Goal: Information Seeking & Learning: Find specific page/section

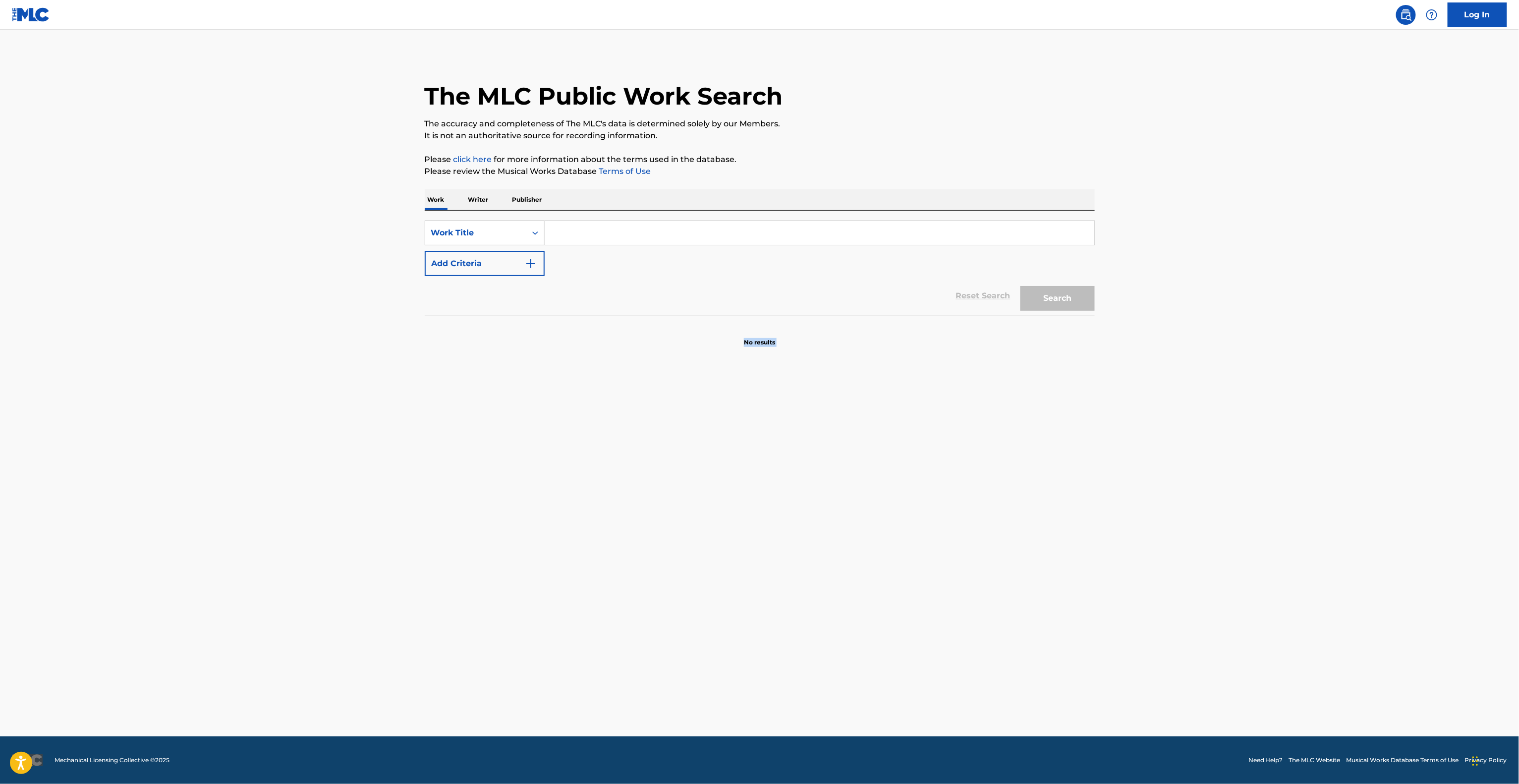
click at [1135, 532] on main "The MLC Public Work Search The accuracy and completeness of The MLC's data is d…" at bounding box center [760, 383] width 1519 height 706
drag, startPoint x: 0, startPoint y: 0, endPoint x: 1136, endPoint y: 542, distance: 1258.7
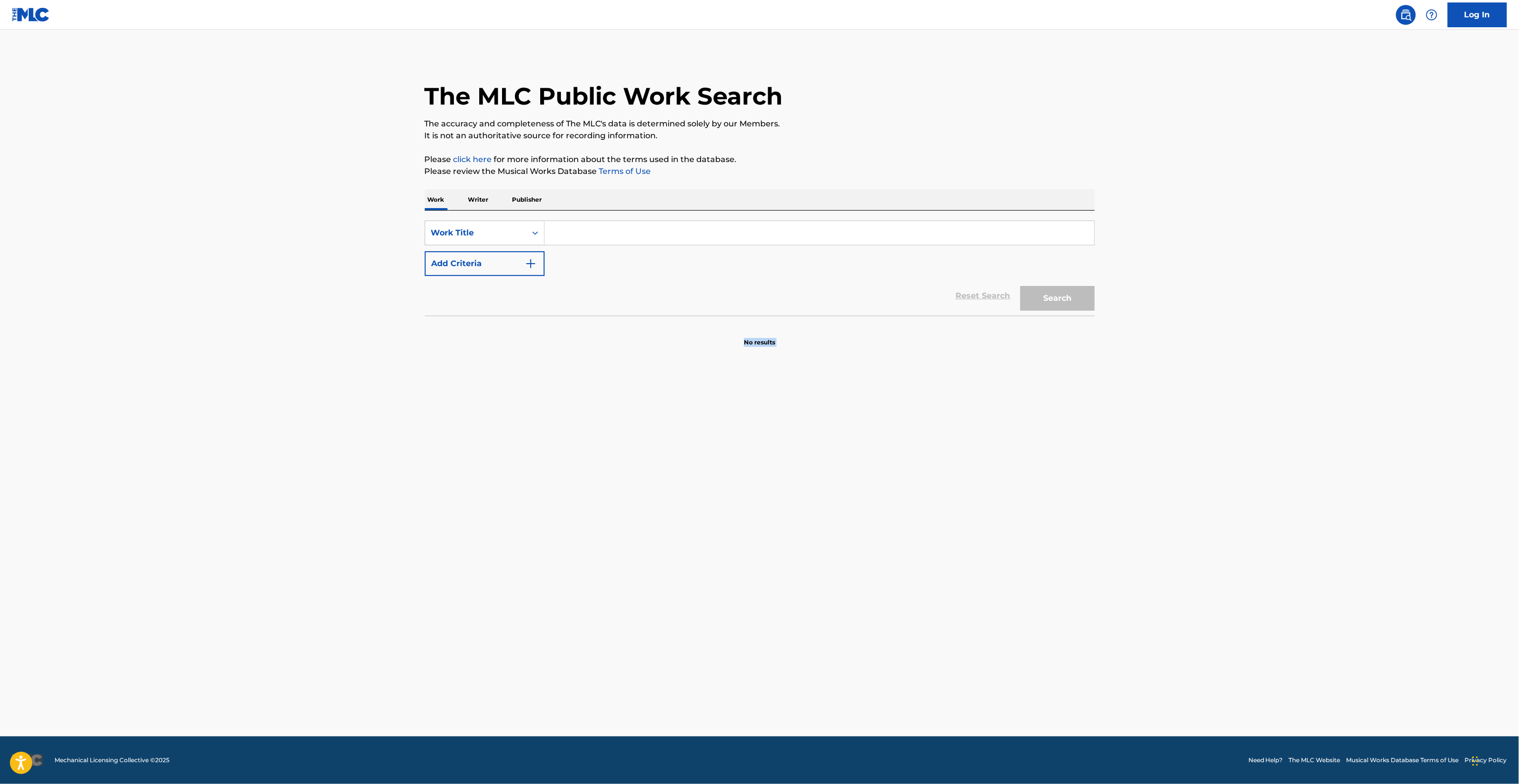
click at [1136, 542] on main "The MLC Public Work Search The accuracy and completeness of The MLC's data is d…" at bounding box center [760, 383] width 1519 height 706
click at [1136, 546] on main "The MLC Public Work Search The accuracy and completeness of The MLC's data is d…" at bounding box center [760, 383] width 1519 height 706
click at [1136, 542] on main "The MLC Public Work Search The accuracy and completeness of The MLC's data is d…" at bounding box center [760, 383] width 1519 height 706
click at [1129, 541] on main "The MLC Public Work Search The accuracy and completeness of The MLC's data is d…" at bounding box center [760, 383] width 1519 height 706
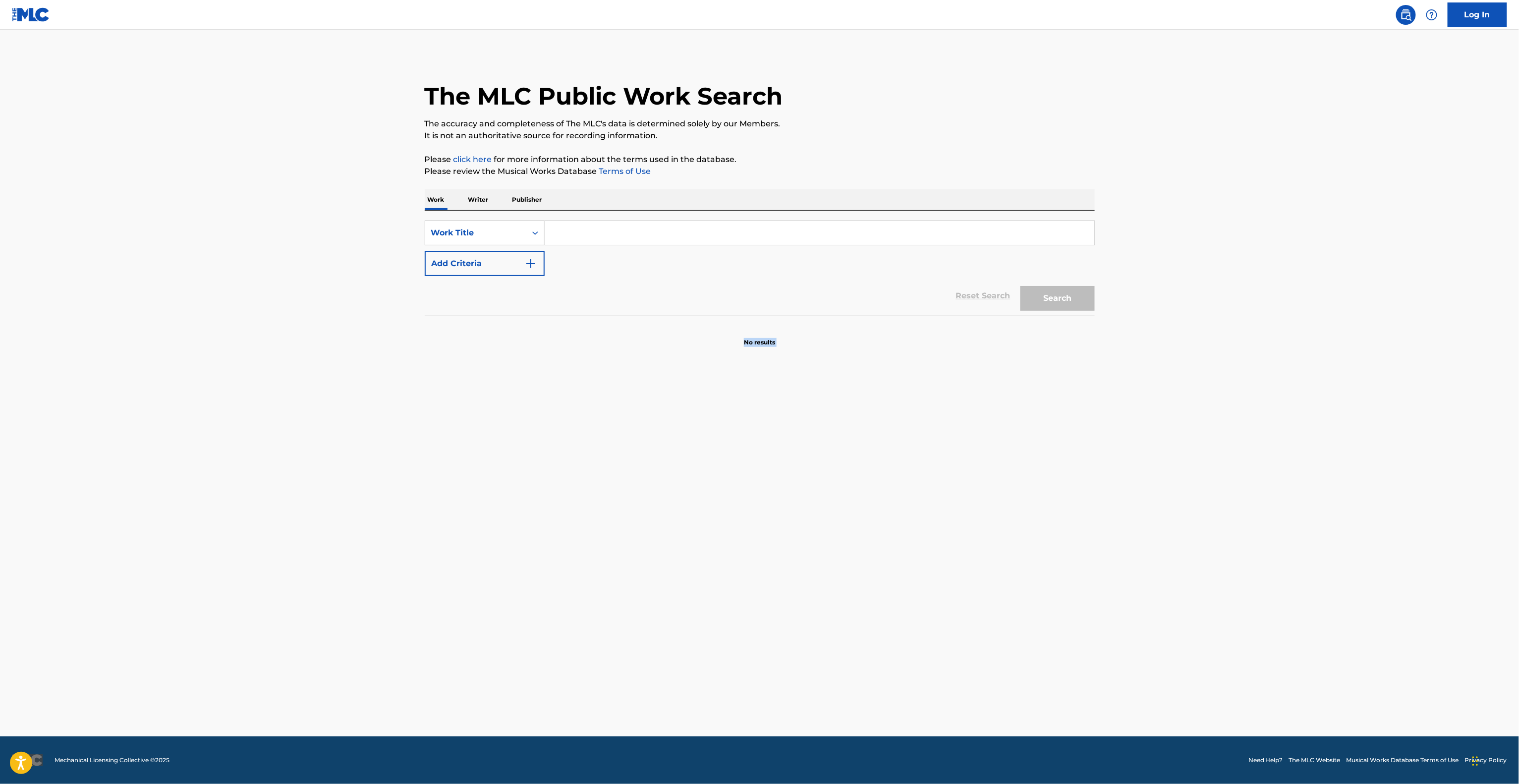
click at [1125, 543] on main "The MLC Public Work Search The accuracy and completeness of The MLC's data is d…" at bounding box center [760, 383] width 1519 height 706
click at [1086, 532] on main "The MLC Public Work Search The accuracy and completeness of The MLC's data is d…" at bounding box center [760, 383] width 1519 height 706
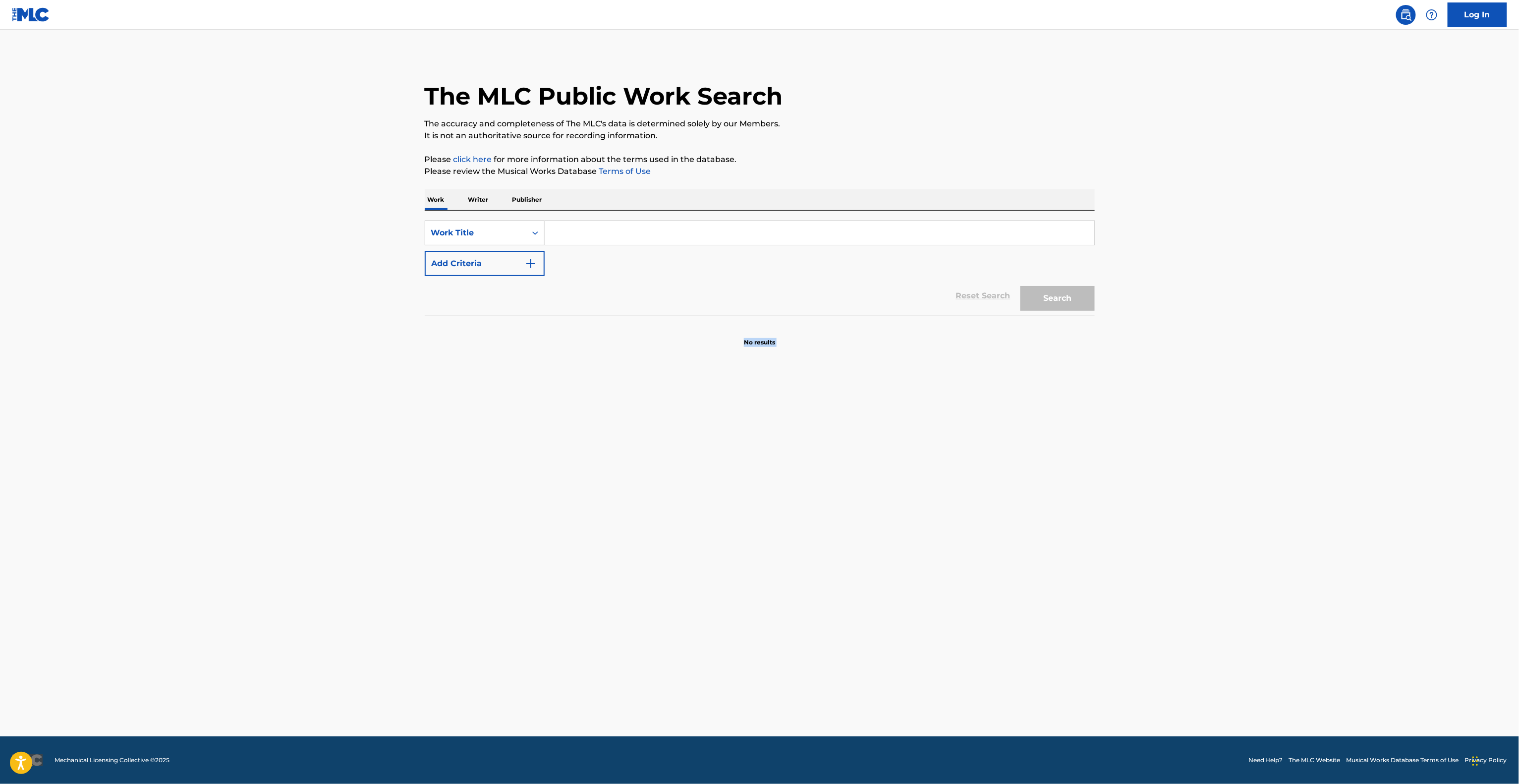
click at [1086, 532] on main "The MLC Public Work Search The accuracy and completeness of The MLC's data is d…" at bounding box center [760, 383] width 1519 height 706
click at [1086, 532] on main "The MLC Public Work Search The accuracy and completeness of The MLC's data is d…" at bounding box center [760, 383] width 1519 height 706
click at [1086, 531] on main "The MLC Public Work Search The accuracy and completeness of The MLC's data is d…" at bounding box center [760, 383] width 1519 height 706
drag, startPoint x: 1086, startPoint y: 531, endPoint x: 1150, endPoint y: 525, distance: 64.3
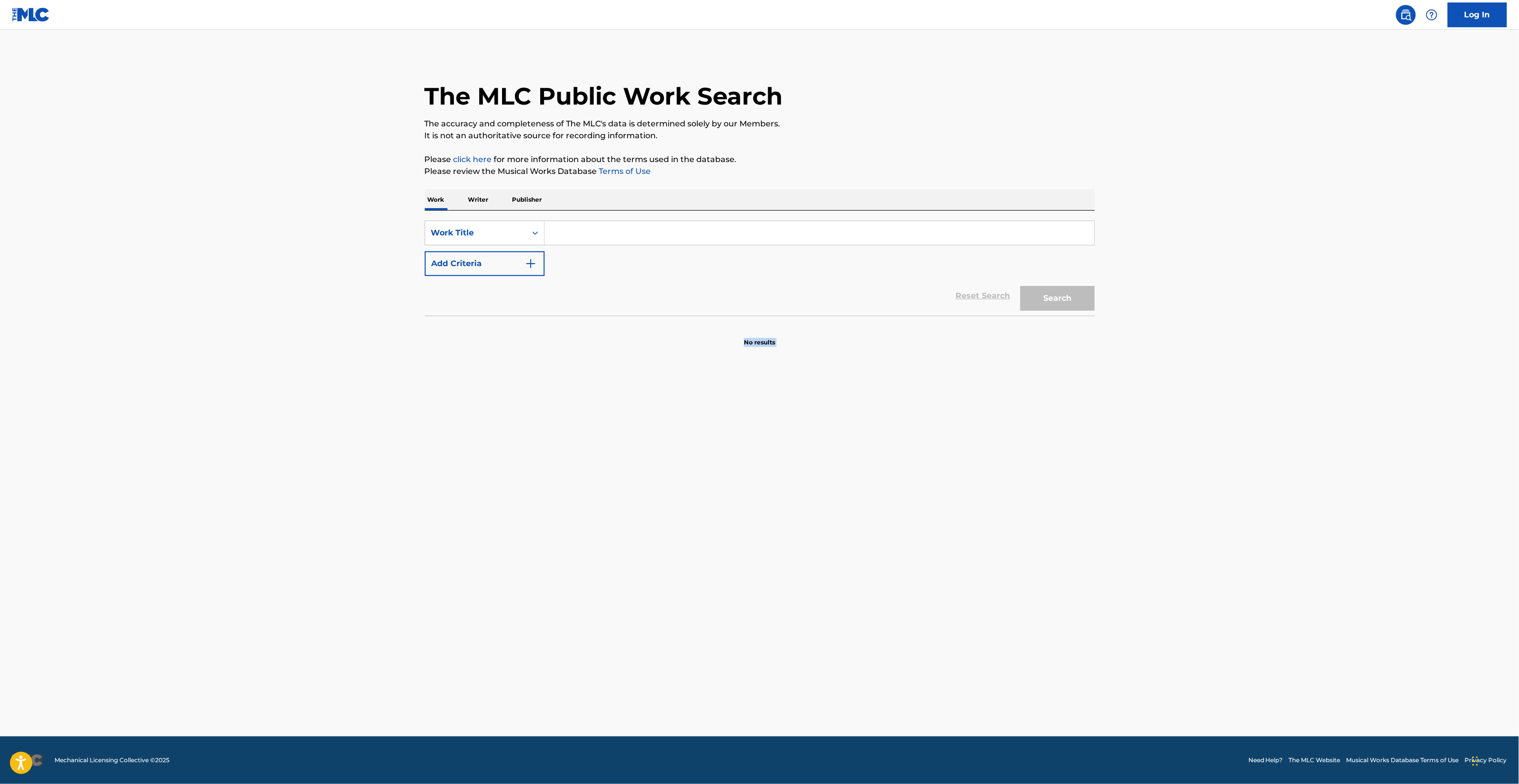
click at [1100, 531] on main "The MLC Public Work Search The accuracy and completeness of The MLC's data is d…" at bounding box center [760, 383] width 1519 height 706
click at [1157, 519] on main "The MLC Public Work Search The accuracy and completeness of The MLC's data is d…" at bounding box center [760, 383] width 1519 height 706
click at [1158, 518] on main "The MLC Public Work Search The accuracy and completeness of The MLC's data is d…" at bounding box center [760, 383] width 1519 height 706
click at [1158, 515] on main "The MLC Public Work Search The accuracy and completeness of The MLC's data is d…" at bounding box center [760, 383] width 1519 height 706
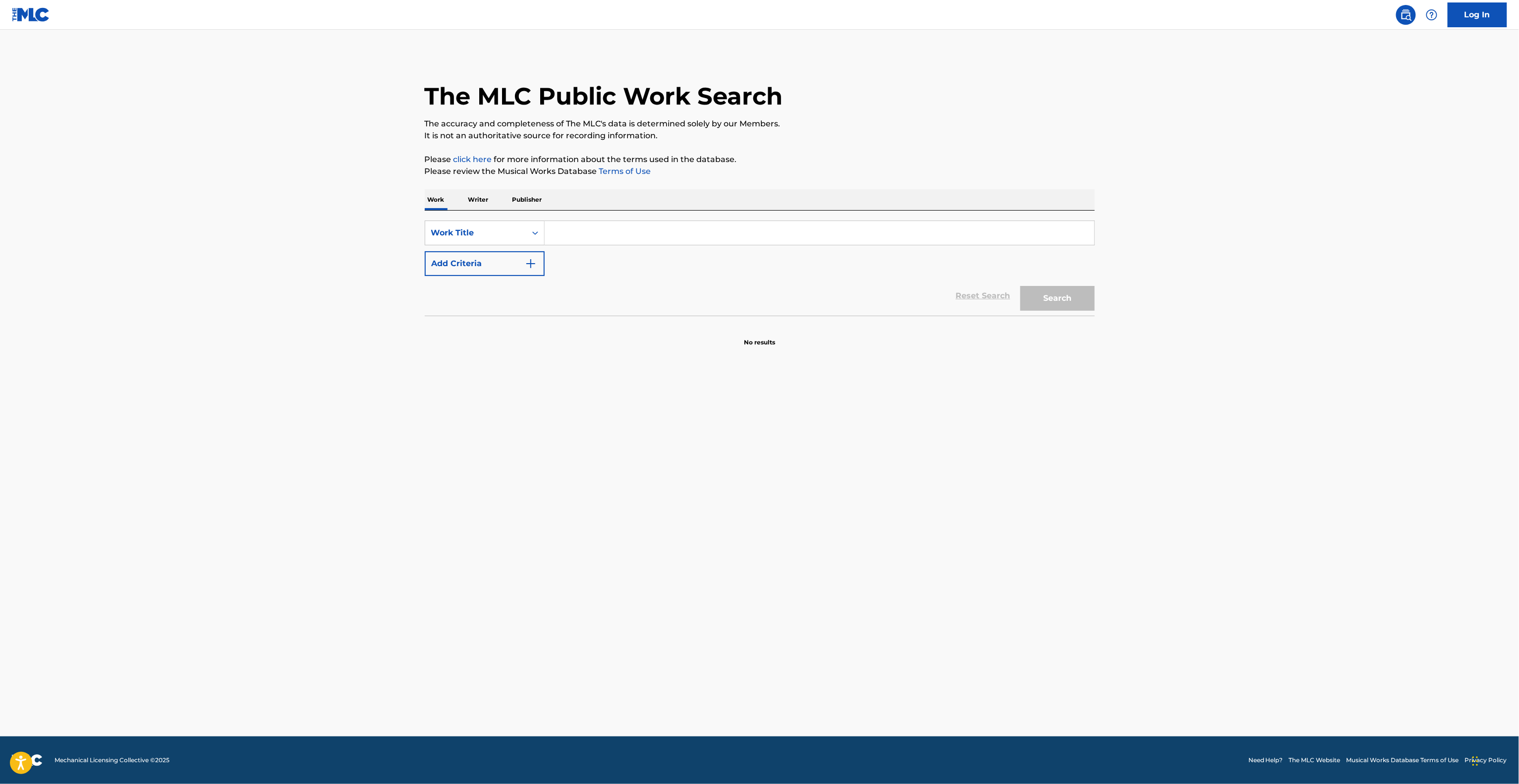
click at [1158, 520] on main "The MLC Public Work Search The accuracy and completeness of The MLC's data is d…" at bounding box center [760, 383] width 1519 height 706
click at [1155, 526] on main "The MLC Public Work Search The accuracy and completeness of The MLC's data is d…" at bounding box center [760, 383] width 1519 height 706
click at [1154, 529] on main "The MLC Public Work Search The accuracy and completeness of The MLC's data is d…" at bounding box center [760, 383] width 1519 height 706
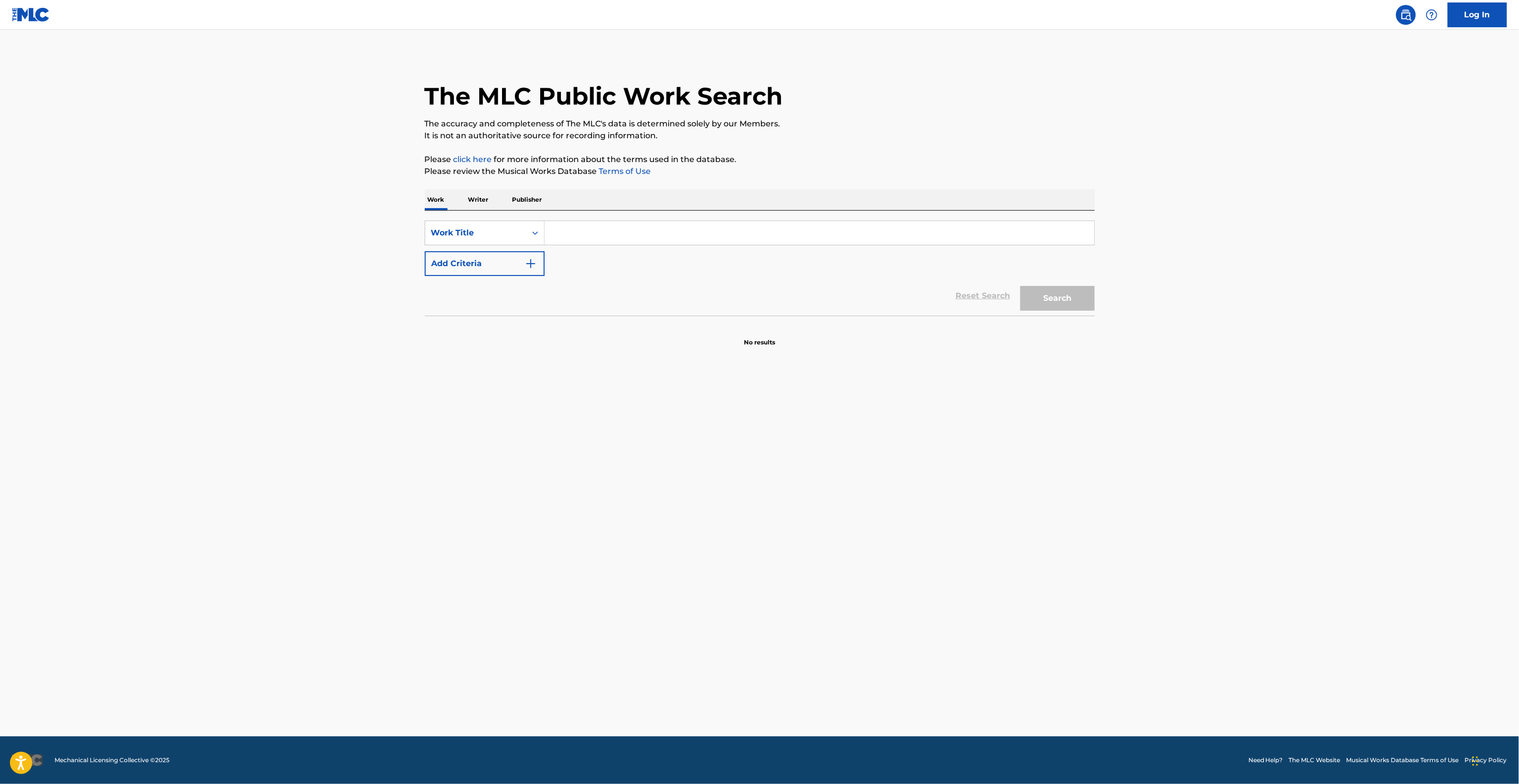
click at [1160, 538] on main "The MLC Public Work Search The accuracy and completeness of The MLC's data is d…" at bounding box center [760, 383] width 1519 height 706
click at [1160, 539] on main "The MLC Public Work Search The accuracy and completeness of The MLC's data is d…" at bounding box center [760, 383] width 1519 height 706
click at [1158, 541] on main "The MLC Public Work Search The accuracy and completeness of The MLC's data is d…" at bounding box center [760, 383] width 1519 height 706
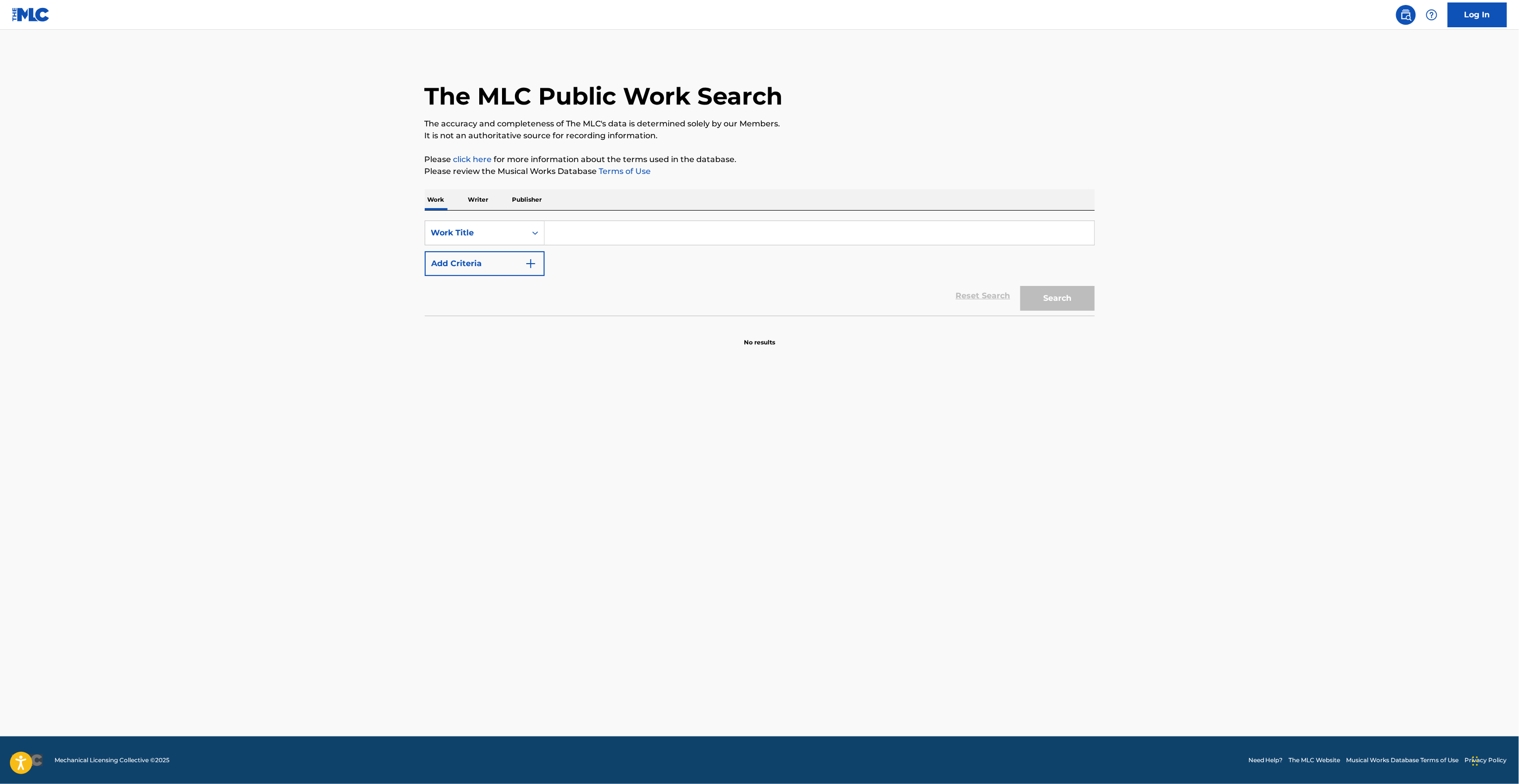
click at [1163, 534] on main "The MLC Public Work Search The accuracy and completeness of The MLC's data is d…" at bounding box center [760, 383] width 1519 height 706
drag, startPoint x: 1163, startPoint y: 534, endPoint x: 1163, endPoint y: 551, distance: 17.0
click at [1163, 543] on main "The MLC Public Work Search The accuracy and completeness of The MLC's data is d…" at bounding box center [760, 383] width 1519 height 706
click at [1207, 532] on main "The MLC Public Work Search The accuracy and completeness of The MLC's data is d…" at bounding box center [760, 383] width 1519 height 706
click at [1207, 531] on main "The MLC Public Work Search The accuracy and completeness of The MLC's data is d…" at bounding box center [760, 383] width 1519 height 706
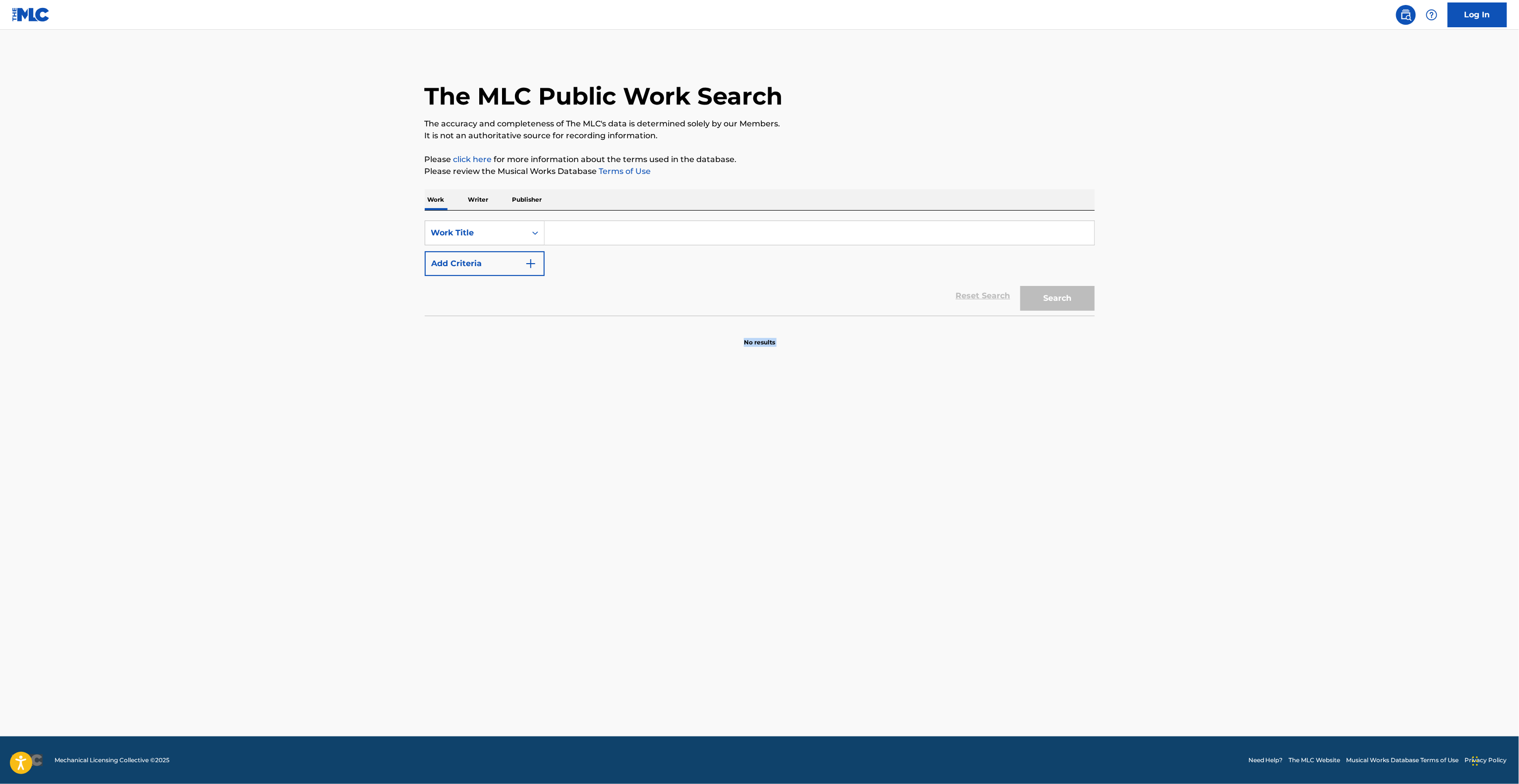
click at [1207, 531] on main "The MLC Public Work Search The accuracy and completeness of The MLC's data is d…" at bounding box center [760, 383] width 1519 height 706
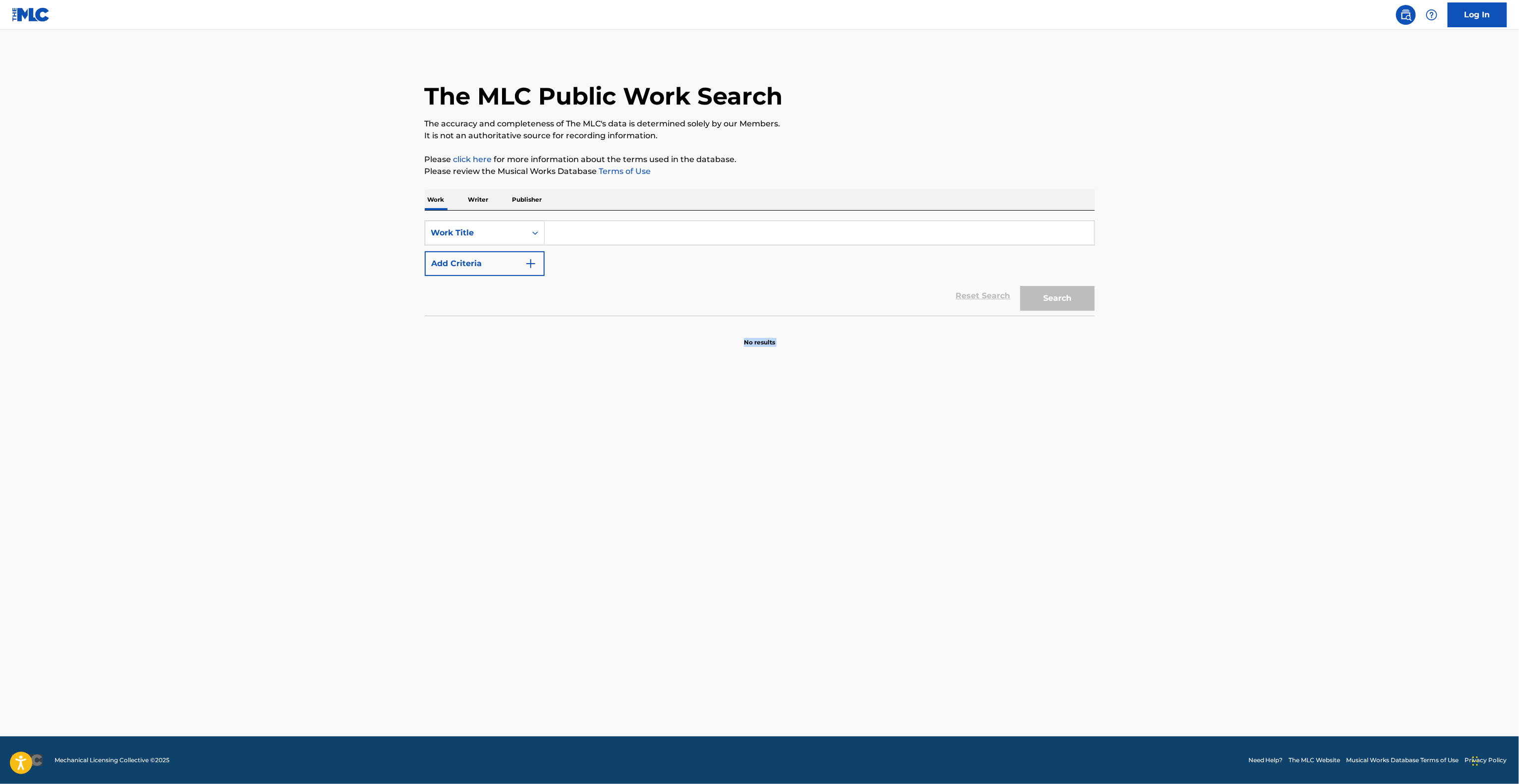
click at [1207, 531] on main "The MLC Public Work Search The accuracy and completeness of The MLC's data is d…" at bounding box center [760, 383] width 1519 height 706
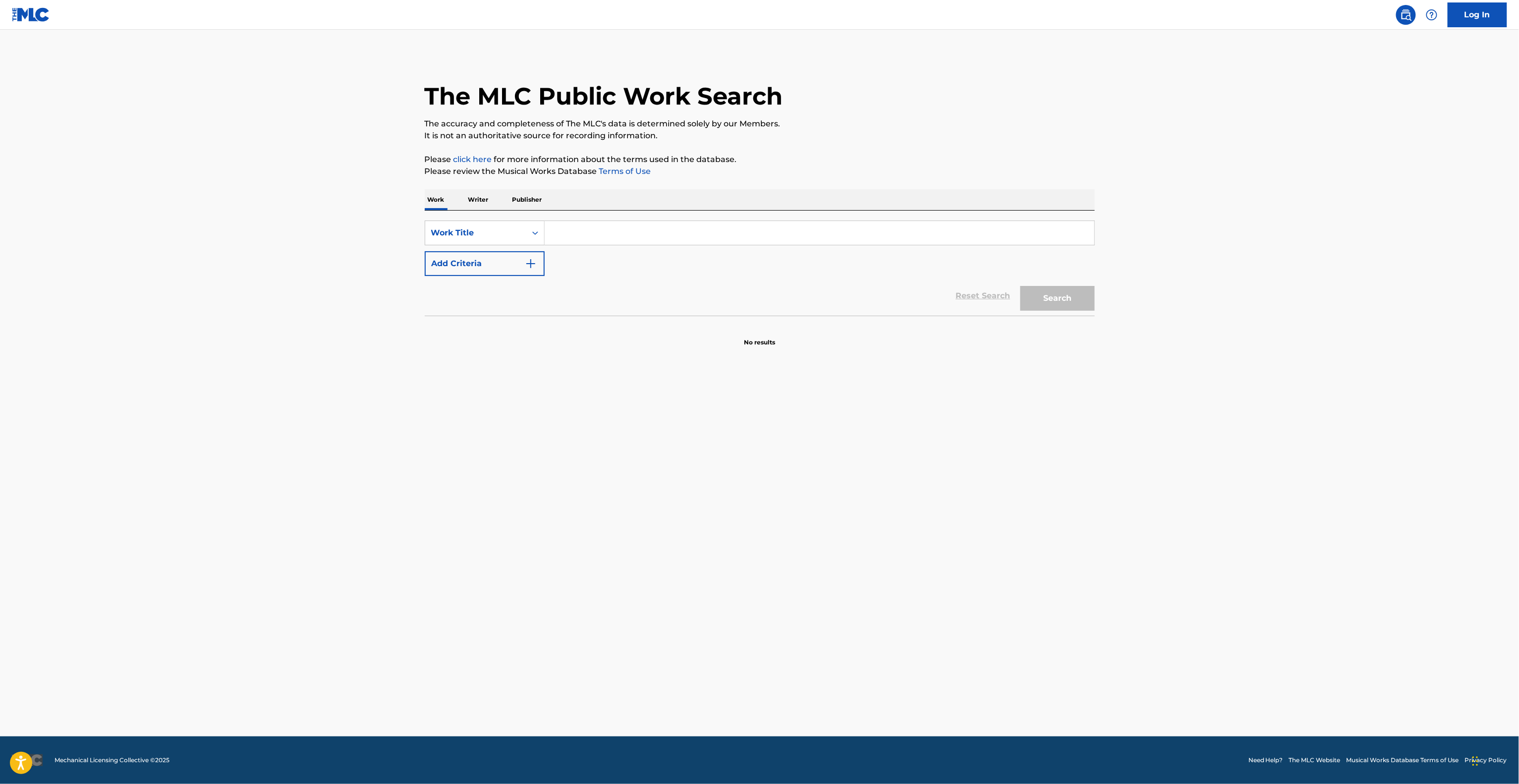
click at [1207, 531] on main "The MLC Public Work Search The accuracy and completeness of The MLC's data is d…" at bounding box center [760, 383] width 1519 height 706
click at [1215, 526] on main "The MLC Public Work Search The accuracy and completeness of The MLC's data is d…" at bounding box center [760, 383] width 1519 height 706
drag, startPoint x: 1224, startPoint y: 528, endPoint x: 1220, endPoint y: 532, distance: 5.7
click at [1223, 528] on main "The MLC Public Work Search The accuracy and completeness of The MLC's data is d…" at bounding box center [760, 383] width 1519 height 706
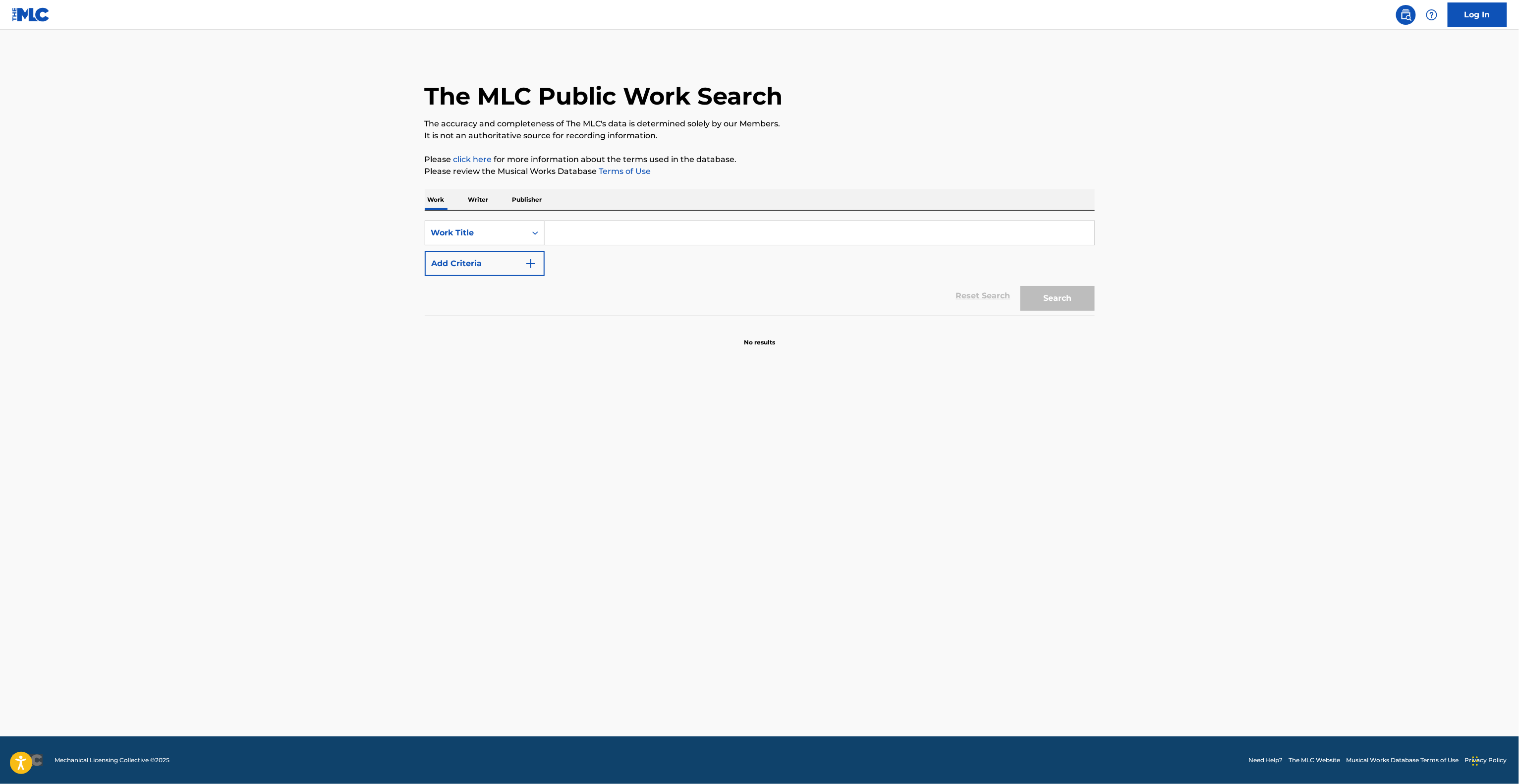
click at [1220, 532] on main "The MLC Public Work Search The accuracy and completeness of The MLC's data is d…" at bounding box center [760, 383] width 1519 height 706
click at [1220, 535] on main "The MLC Public Work Search The accuracy and completeness of The MLC's data is d…" at bounding box center [760, 383] width 1519 height 706
click at [1239, 551] on main "The MLC Public Work Search The accuracy and completeness of The MLC's data is d…" at bounding box center [760, 383] width 1519 height 706
click at [1244, 561] on main "The MLC Public Work Search The accuracy and completeness of The MLC's data is d…" at bounding box center [760, 383] width 1519 height 706
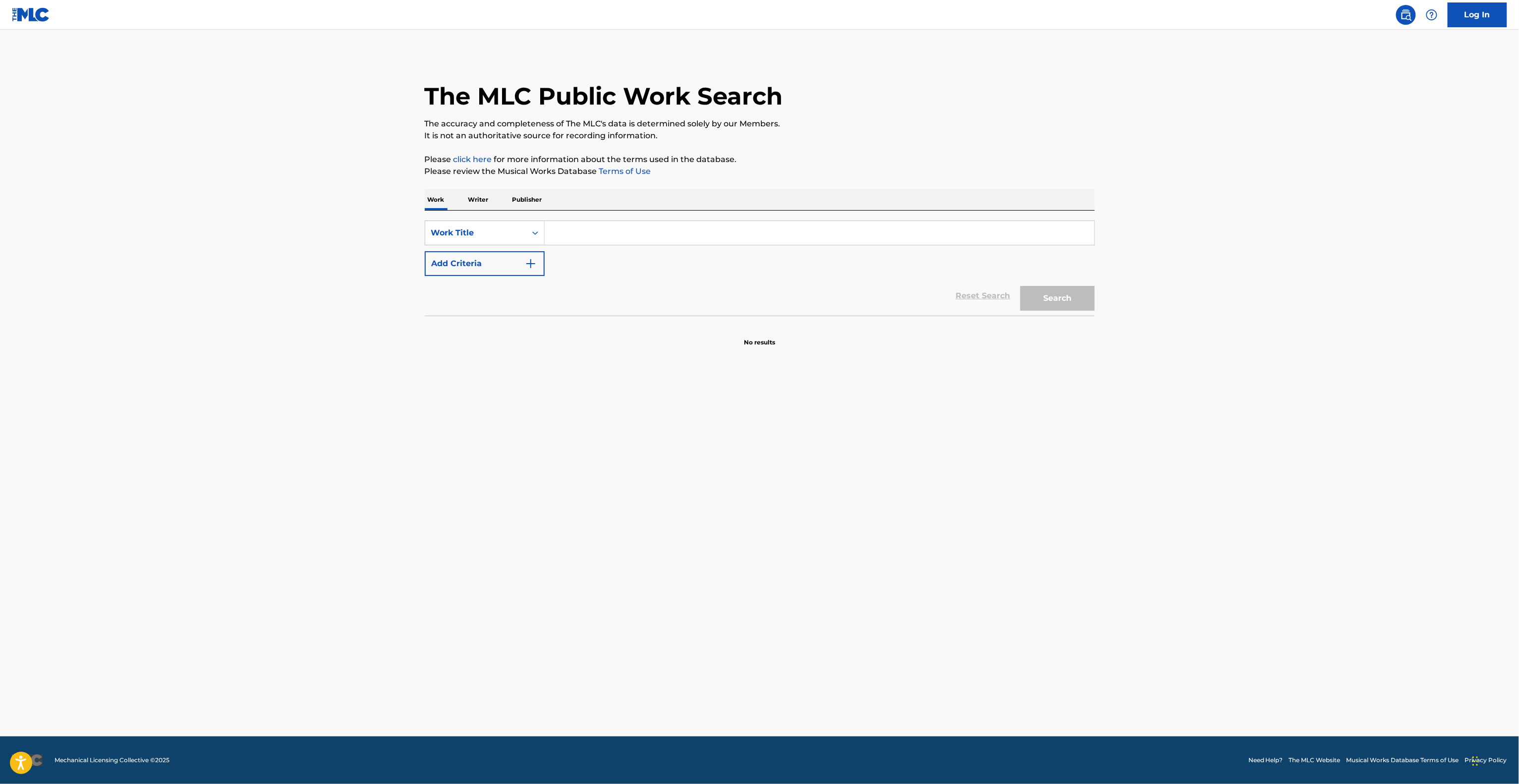
click at [1244, 561] on main "The MLC Public Work Search The accuracy and completeness of The MLC's data is d…" at bounding box center [760, 383] width 1519 height 706
click at [1251, 558] on main "The MLC Public Work Search The accuracy and completeness of The MLC's data is d…" at bounding box center [760, 383] width 1519 height 706
click at [1251, 560] on main "The MLC Public Work Search The accuracy and completeness of The MLC's data is d…" at bounding box center [760, 383] width 1519 height 706
click at [1251, 561] on main "The MLC Public Work Search The accuracy and completeness of The MLC's data is d…" at bounding box center [760, 383] width 1519 height 706
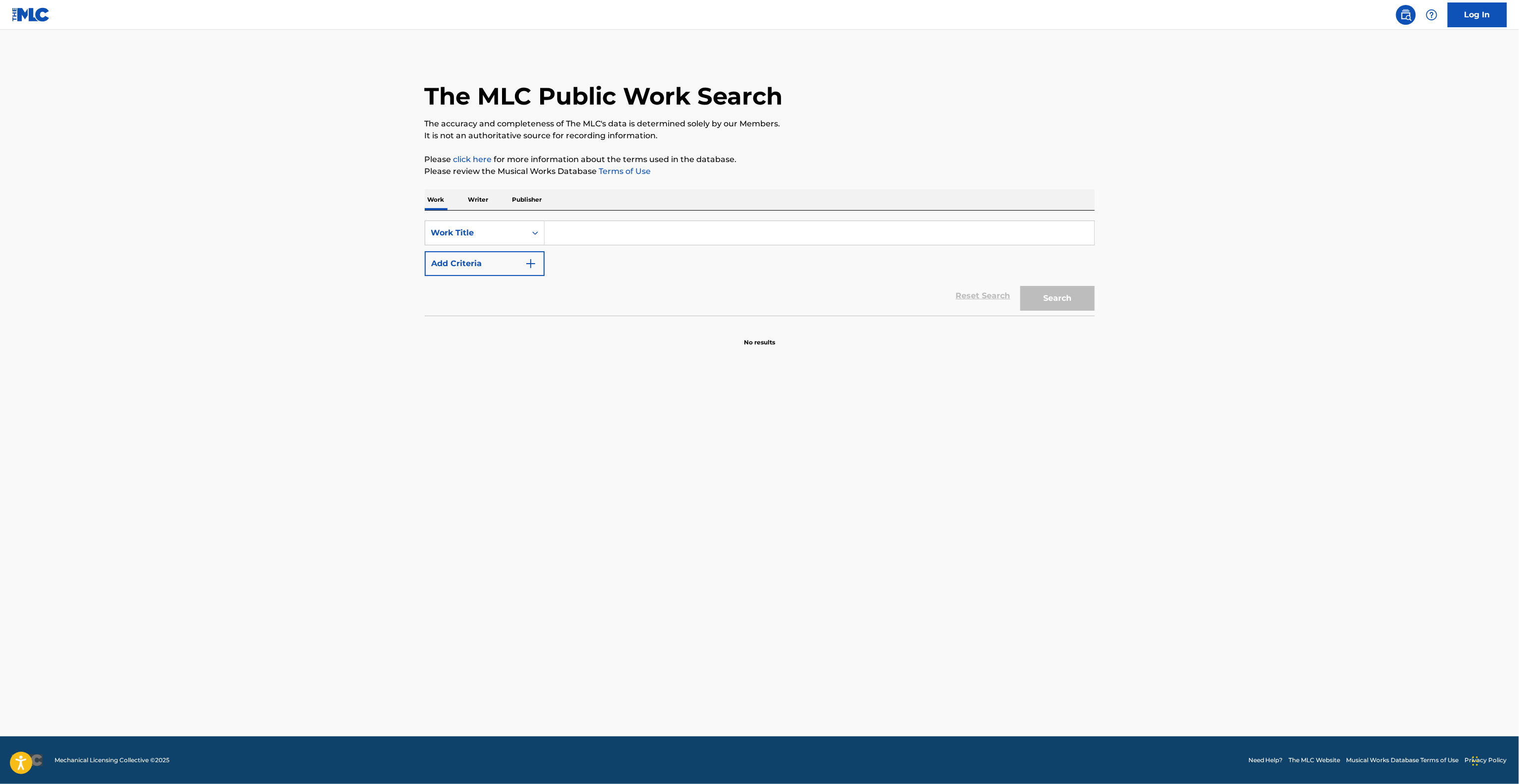
click at [1251, 564] on main "The MLC Public Work Search The accuracy and completeness of The MLC's data is d…" at bounding box center [760, 383] width 1519 height 706
click at [1251, 565] on main "The MLC Public Work Search The accuracy and completeness of The MLC's data is d…" at bounding box center [760, 383] width 1519 height 706
click at [1251, 566] on main "The MLC Public Work Search The accuracy and completeness of The MLC's data is d…" at bounding box center [760, 383] width 1519 height 706
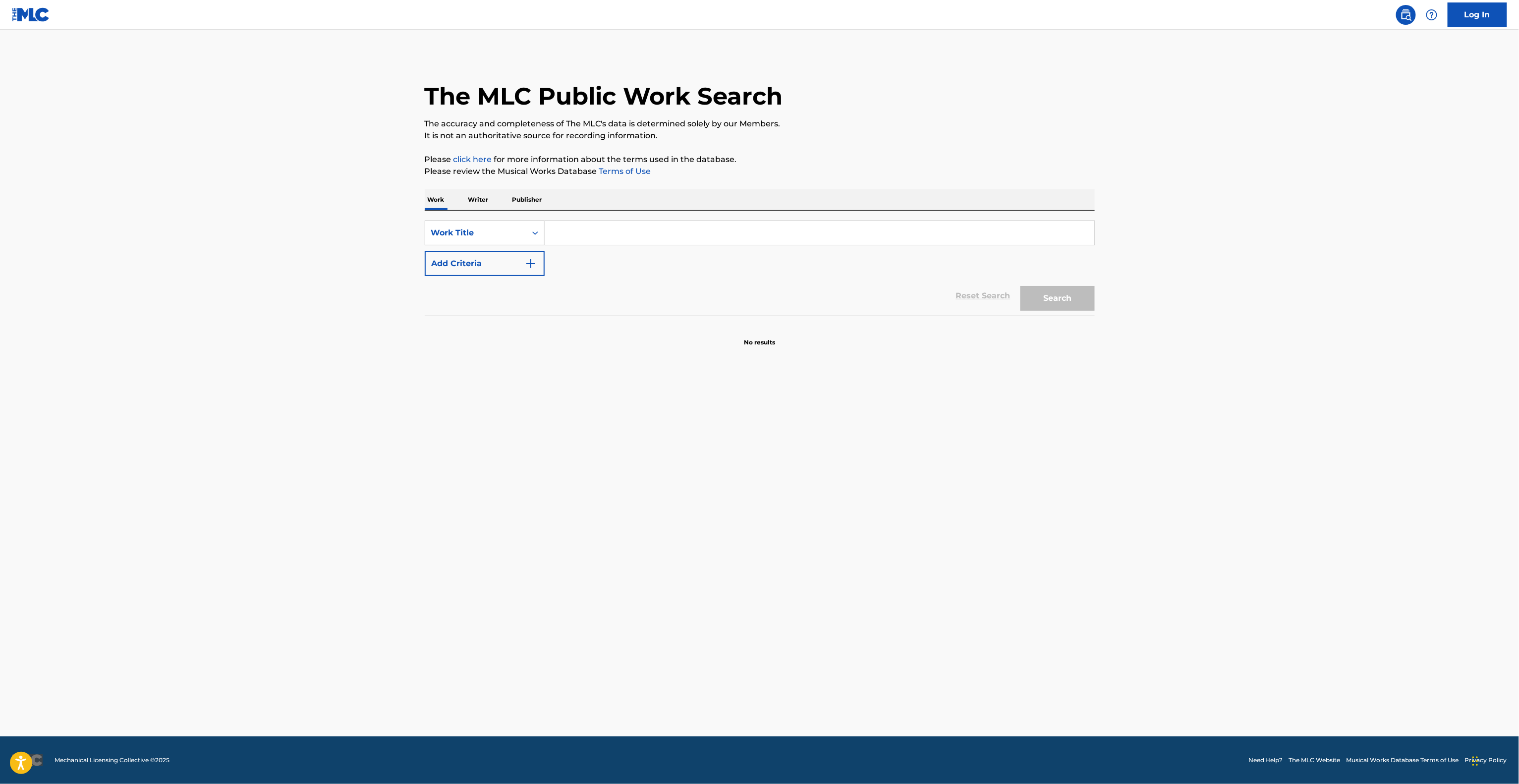
click at [1251, 566] on main "The MLC Public Work Search The accuracy and completeness of The MLC's data is d…" at bounding box center [760, 383] width 1519 height 706
click at [1251, 567] on main "The MLC Public Work Search The accuracy and completeness of The MLC's data is d…" at bounding box center [760, 383] width 1519 height 706
click at [1251, 569] on main "The MLC Public Work Search The accuracy and completeness of The MLC's data is d…" at bounding box center [760, 383] width 1519 height 706
click at [1251, 570] on main "The MLC Public Work Search The accuracy and completeness of The MLC's data is d…" at bounding box center [760, 383] width 1519 height 706
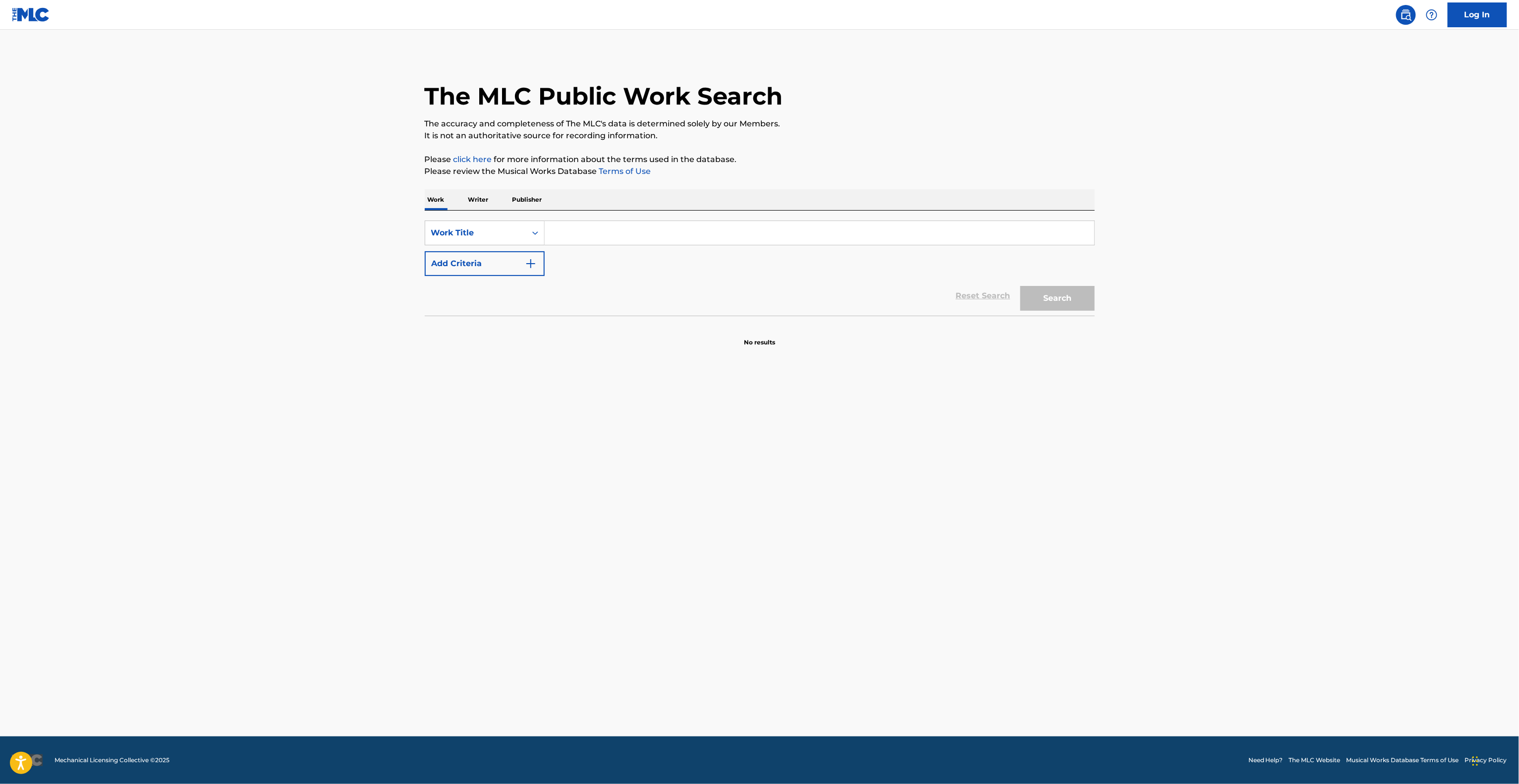
click at [1251, 570] on main "The MLC Public Work Search The accuracy and completeness of The MLC's data is d…" at bounding box center [760, 383] width 1519 height 706
drag, startPoint x: 1251, startPoint y: 570, endPoint x: 1294, endPoint y: 520, distance: 65.9
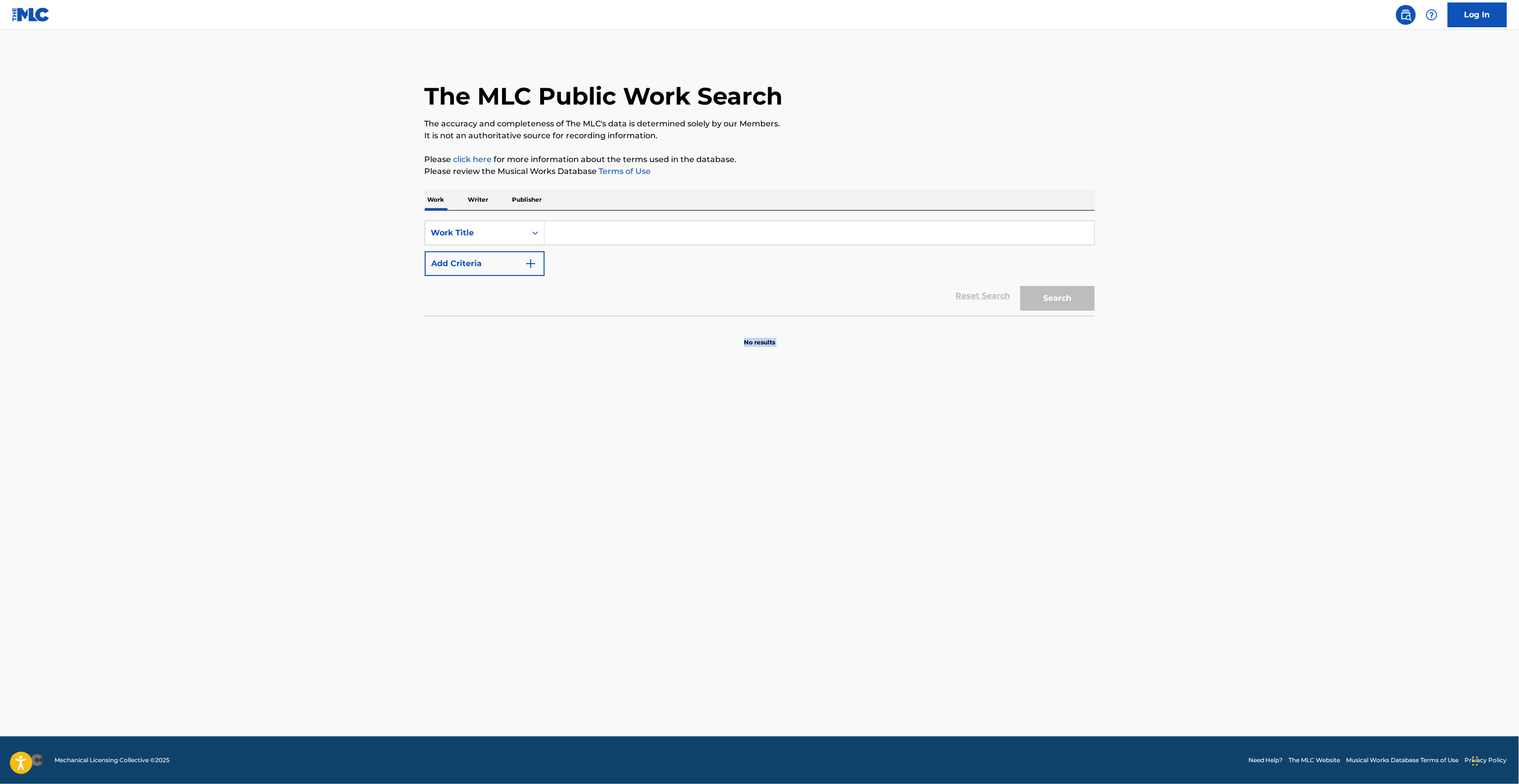
click at [1275, 546] on main "The MLC Public Work Search The accuracy and completeness of The MLC's data is d…" at bounding box center [760, 383] width 1519 height 706
click at [1056, 309] on div "Search" at bounding box center [1055, 295] width 79 height 39
drag, startPoint x: 1055, startPoint y: 314, endPoint x: 1027, endPoint y: 369, distance: 61.7
click at [1048, 325] on div "SearchWithCriteria9e1e2e5c-ee50-40d9-a32d-4b44397046b4 Work Title Add Criteria …" at bounding box center [760, 278] width 670 height 136
click at [1083, 467] on main "The MLC Public Work Search The accuracy and completeness of The MLC's data is d…" at bounding box center [760, 383] width 1519 height 706
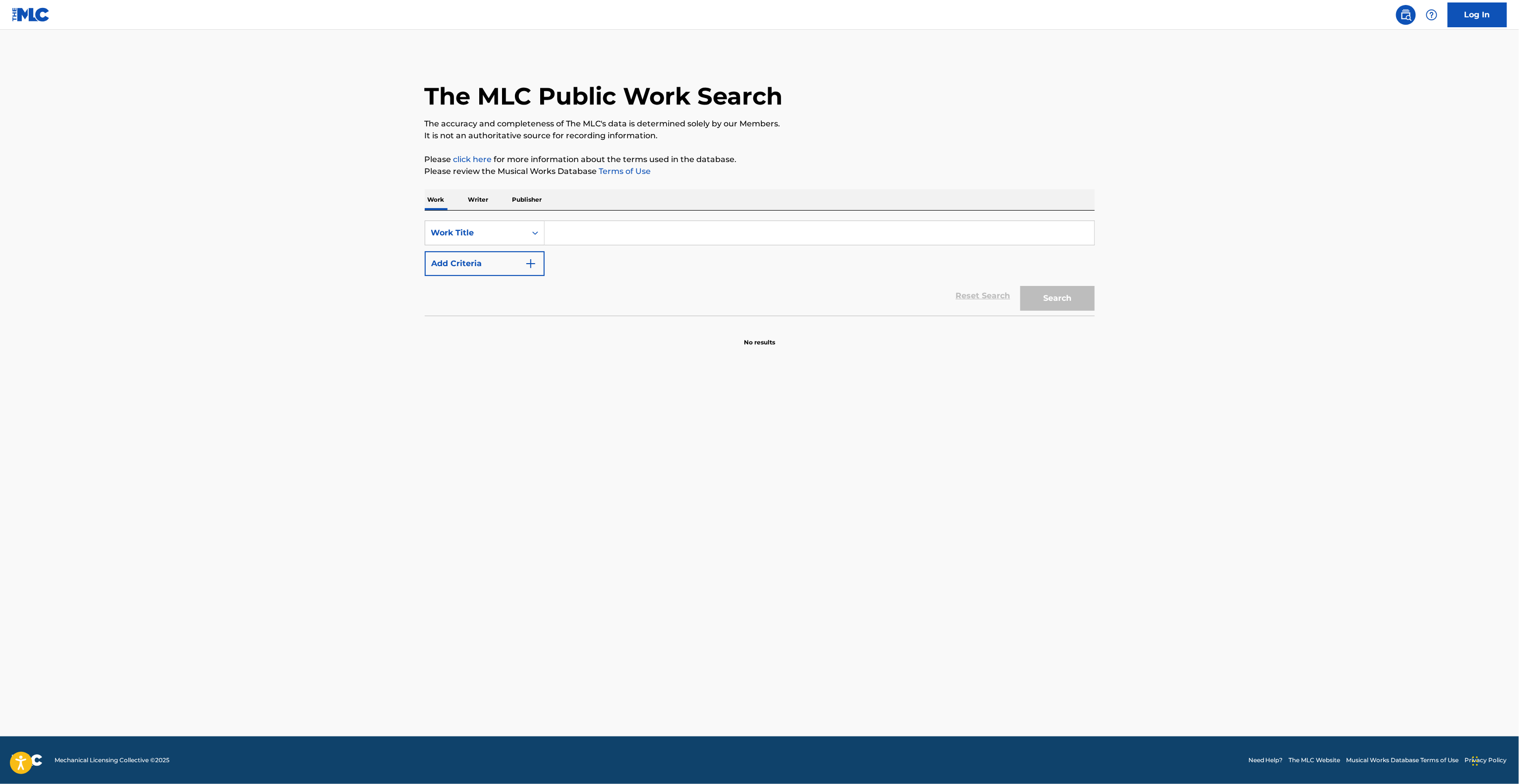
drag, startPoint x: 1061, startPoint y: 491, endPoint x: 925, endPoint y: 577, distance: 160.9
click at [1031, 507] on main "The MLC Public Work Search The accuracy and completeness of The MLC's data is d…" at bounding box center [760, 383] width 1519 height 706
click at [617, 519] on main "The MLC Public Work Search The accuracy and completeness of The MLC's data is d…" at bounding box center [760, 383] width 1519 height 706
click at [616, 519] on main "The MLC Public Work Search The accuracy and completeness of The MLC's data is d…" at bounding box center [760, 383] width 1519 height 706
click at [615, 520] on main "The MLC Public Work Search The accuracy and completeness of The MLC's data is d…" at bounding box center [760, 383] width 1519 height 706
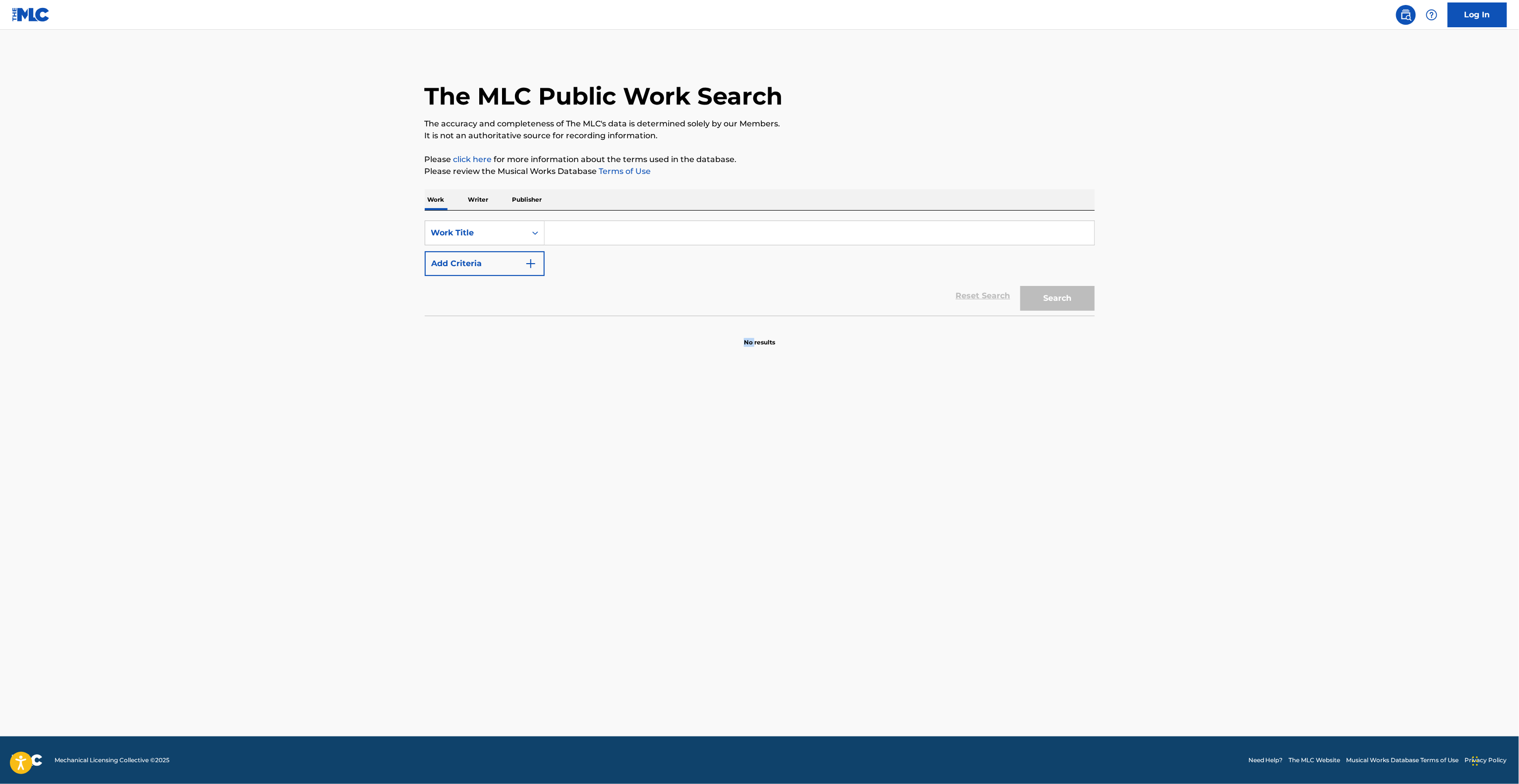
click at [615, 520] on main "The MLC Public Work Search The accuracy and completeness of The MLC's data is d…" at bounding box center [760, 383] width 1519 height 706
click at [614, 520] on main "The MLC Public Work Search The accuracy and completeness of The MLC's data is d…" at bounding box center [760, 383] width 1519 height 706
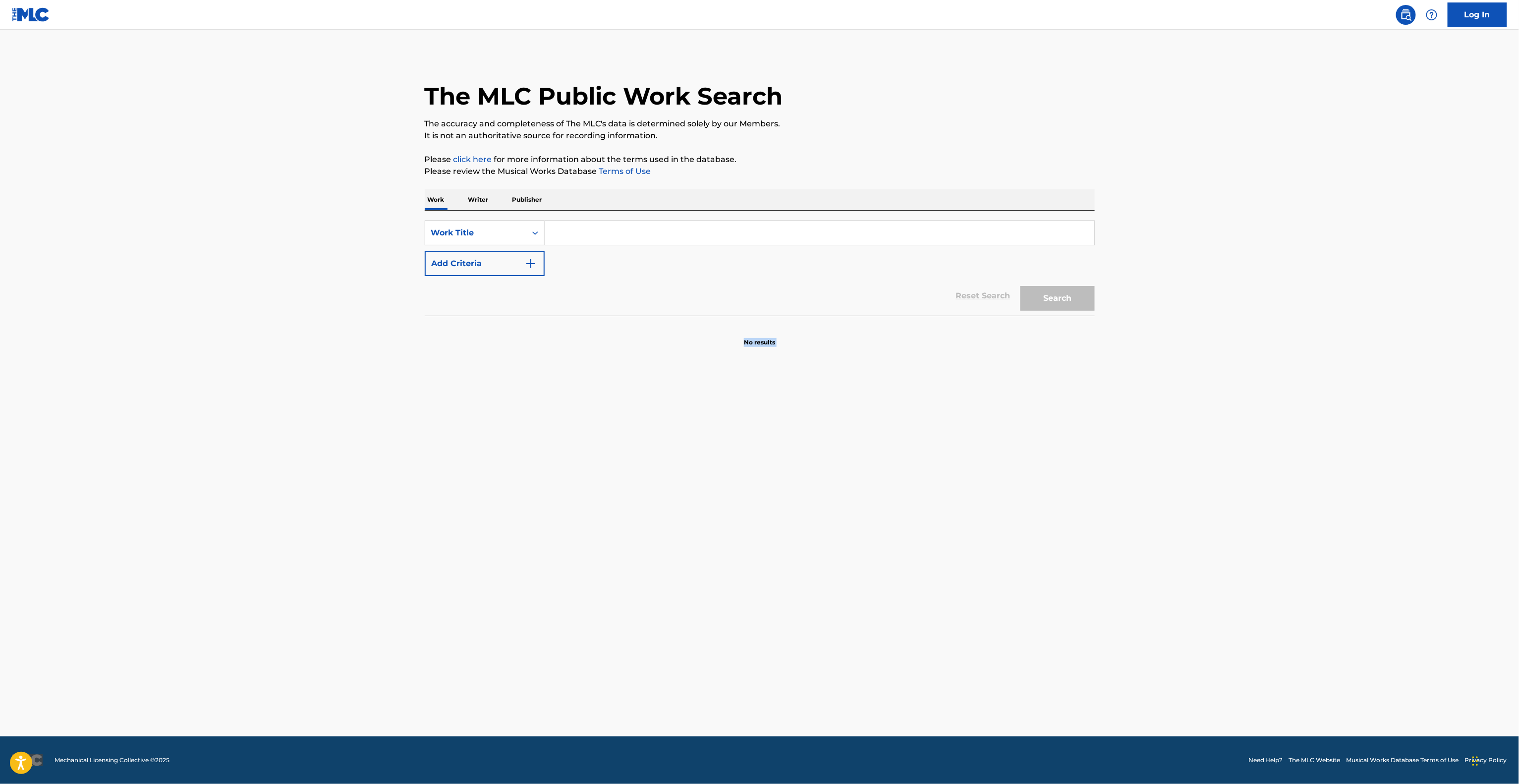
click at [619, 505] on main "The MLC Public Work Search The accuracy and completeness of The MLC's data is d…" at bounding box center [760, 383] width 1519 height 706
click at [619, 509] on main "The MLC Public Work Search The accuracy and completeness of The MLC's data is d…" at bounding box center [760, 383] width 1519 height 706
click at [620, 520] on main "The MLC Public Work Search The accuracy and completeness of The MLC's data is d…" at bounding box center [760, 383] width 1519 height 706
click at [617, 531] on main "The MLC Public Work Search The accuracy and completeness of The MLC's data is d…" at bounding box center [760, 383] width 1519 height 706
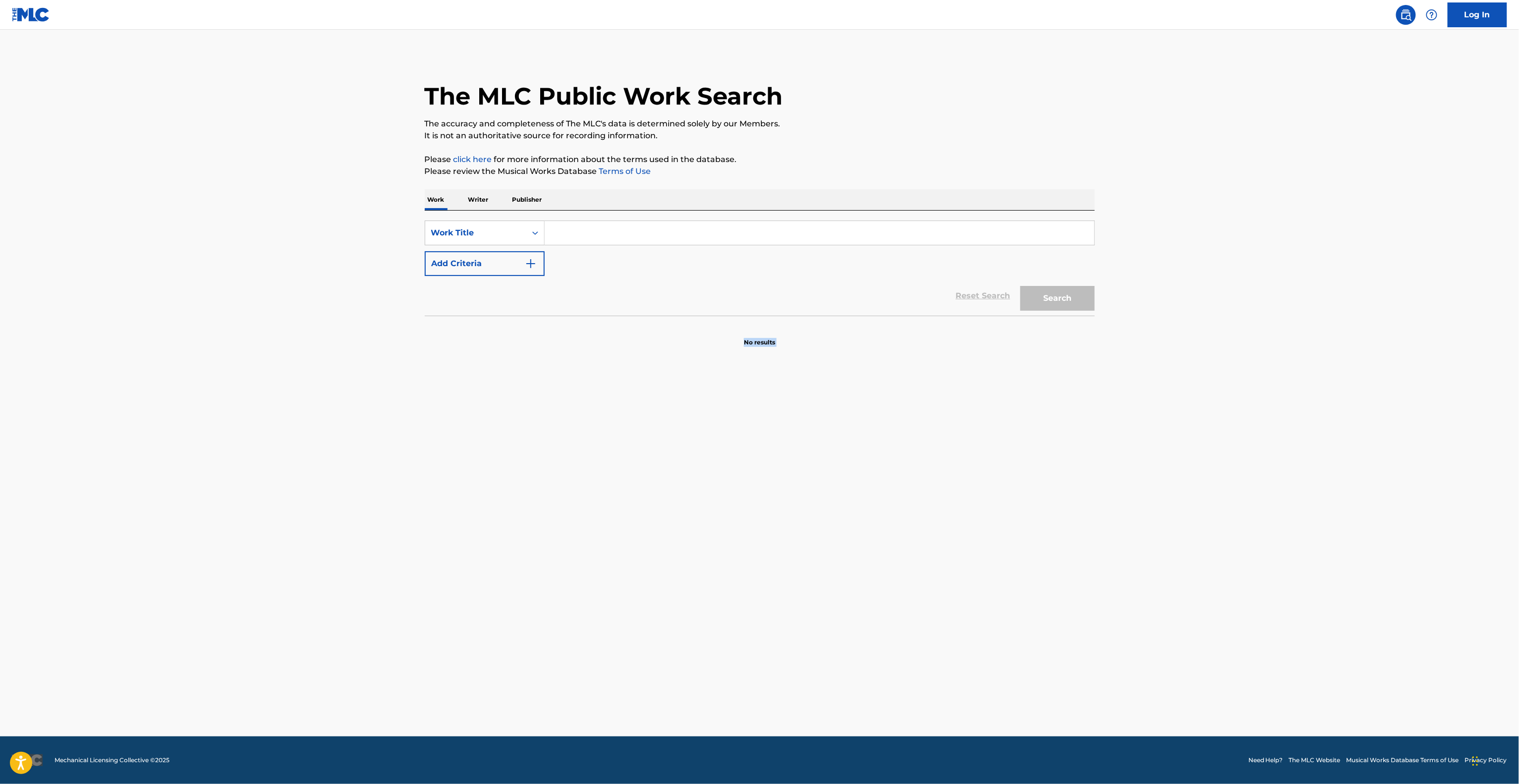
click at [617, 531] on main "The MLC Public Work Search The accuracy and completeness of The MLC's data is d…" at bounding box center [760, 383] width 1519 height 706
click at [617, 532] on main "The MLC Public Work Search The accuracy and completeness of The MLC's data is d…" at bounding box center [760, 383] width 1519 height 706
click at [619, 528] on main "The MLC Public Work Search The accuracy and completeness of The MLC's data is d…" at bounding box center [760, 383] width 1519 height 706
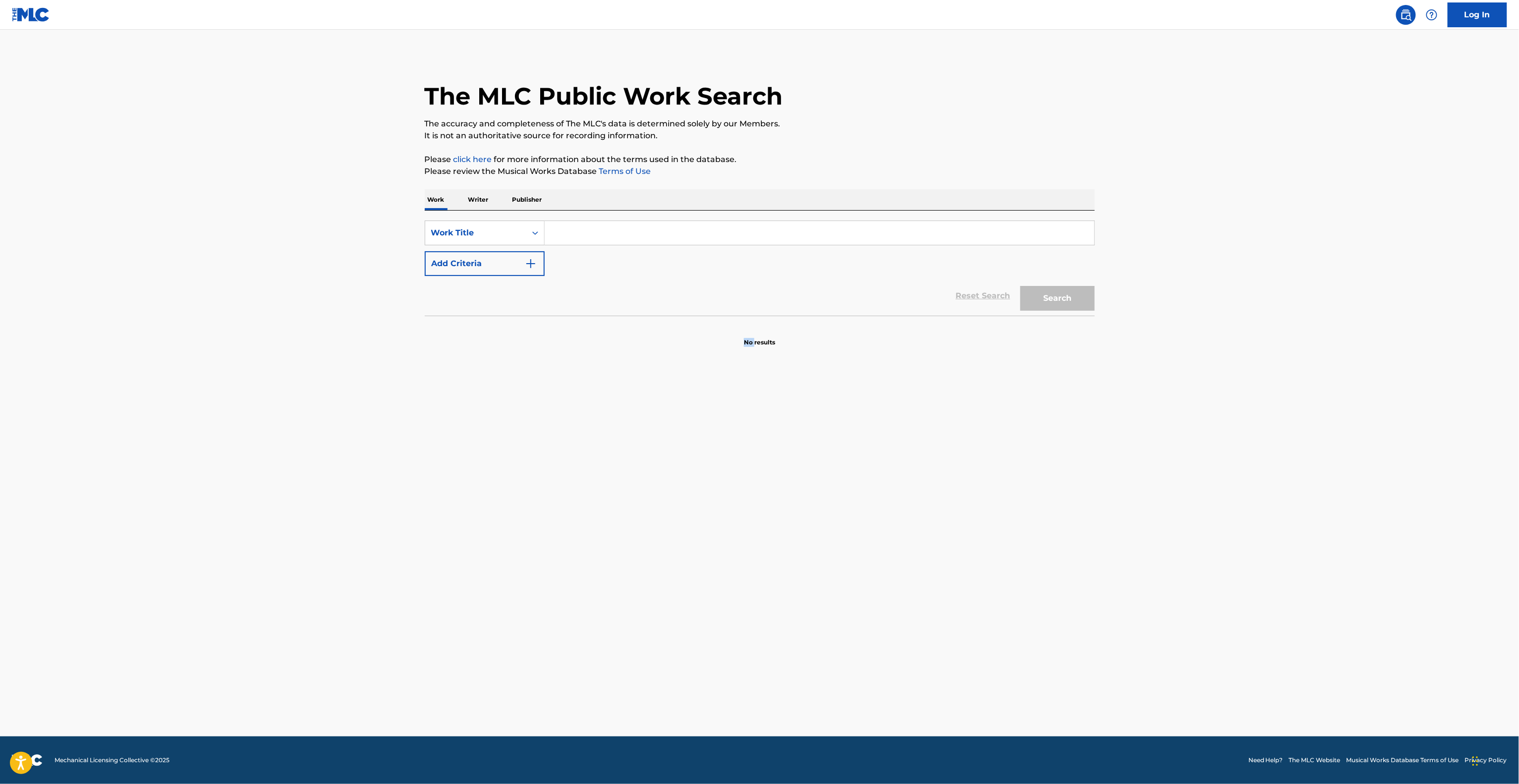
click at [619, 528] on main "The MLC Public Work Search The accuracy and completeness of The MLC's data is d…" at bounding box center [760, 383] width 1519 height 706
click at [615, 529] on main "The MLC Public Work Search The accuracy and completeness of The MLC's data is d…" at bounding box center [760, 383] width 1519 height 706
click at [614, 531] on main "The MLC Public Work Search The accuracy and completeness of The MLC's data is d…" at bounding box center [760, 383] width 1519 height 706
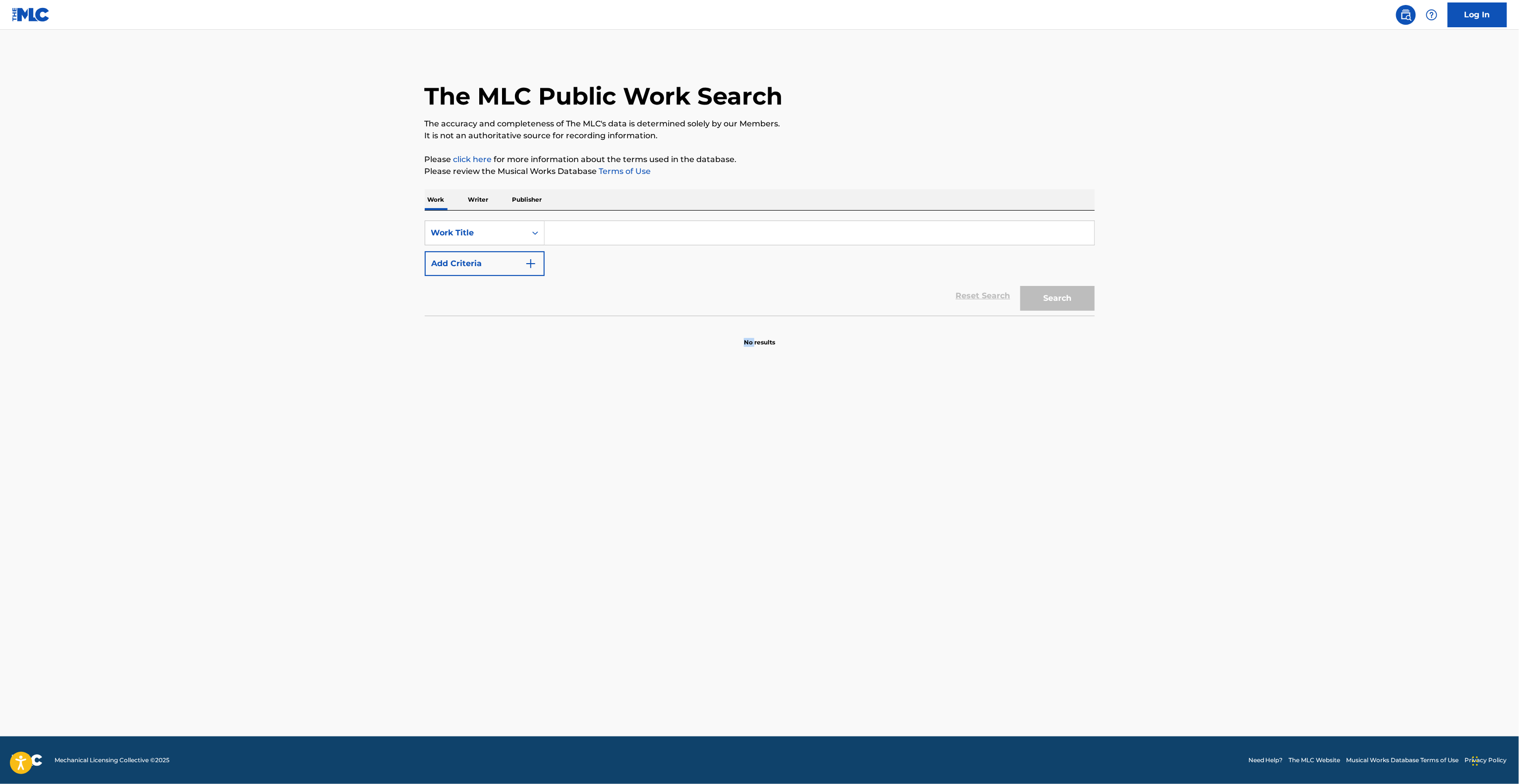
click at [613, 532] on main "The MLC Public Work Search The accuracy and completeness of The MLC's data is d…" at bounding box center [760, 383] width 1519 height 706
click at [613, 532] on main "The MLC Public Work Search The accuracy and completeness of The MLC's data is d…" at bounding box center [760, 383] width 1519 height 706
click at [613, 532] on main "The MLC Public Work Search The accuracy and completeness of The MLC's data is d…" at bounding box center [760, 383] width 1519 height 706
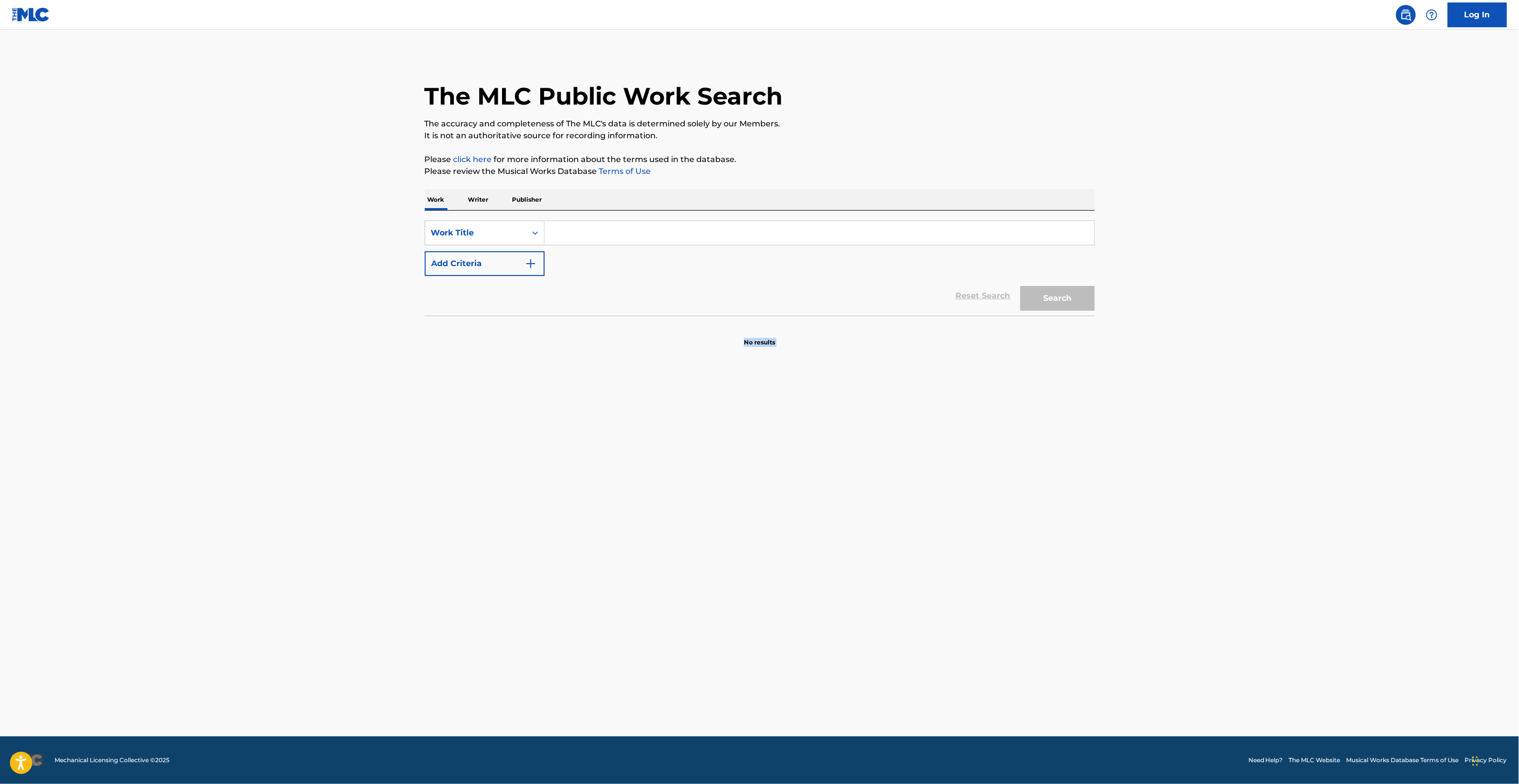
click at [611, 532] on main "The MLC Public Work Search The accuracy and completeness of The MLC's data is d…" at bounding box center [760, 383] width 1519 height 706
click at [610, 532] on main "The MLC Public Work Search The accuracy and completeness of The MLC's data is d…" at bounding box center [760, 383] width 1519 height 706
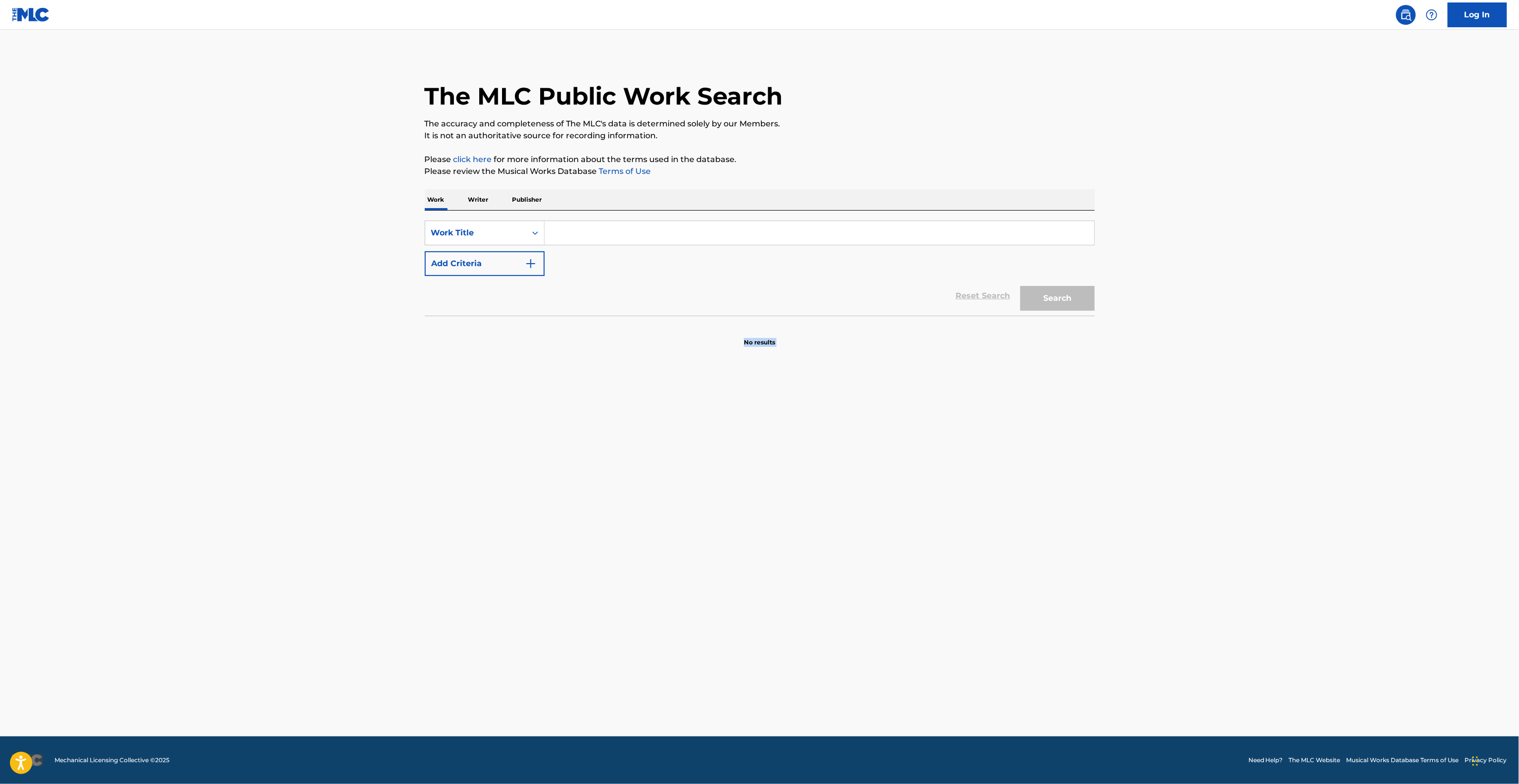
drag, startPoint x: 611, startPoint y: 532, endPoint x: 611, endPoint y: 550, distance: 18.0
click at [610, 542] on main "The MLC Public Work Search The accuracy and completeness of The MLC's data is d…" at bounding box center [760, 383] width 1519 height 706
click at [588, 528] on main "The MLC Public Work Search The accuracy and completeness of The MLC's data is d…" at bounding box center [760, 383] width 1519 height 706
click at [590, 528] on main "The MLC Public Work Search The accuracy and completeness of The MLC's data is d…" at bounding box center [760, 383] width 1519 height 706
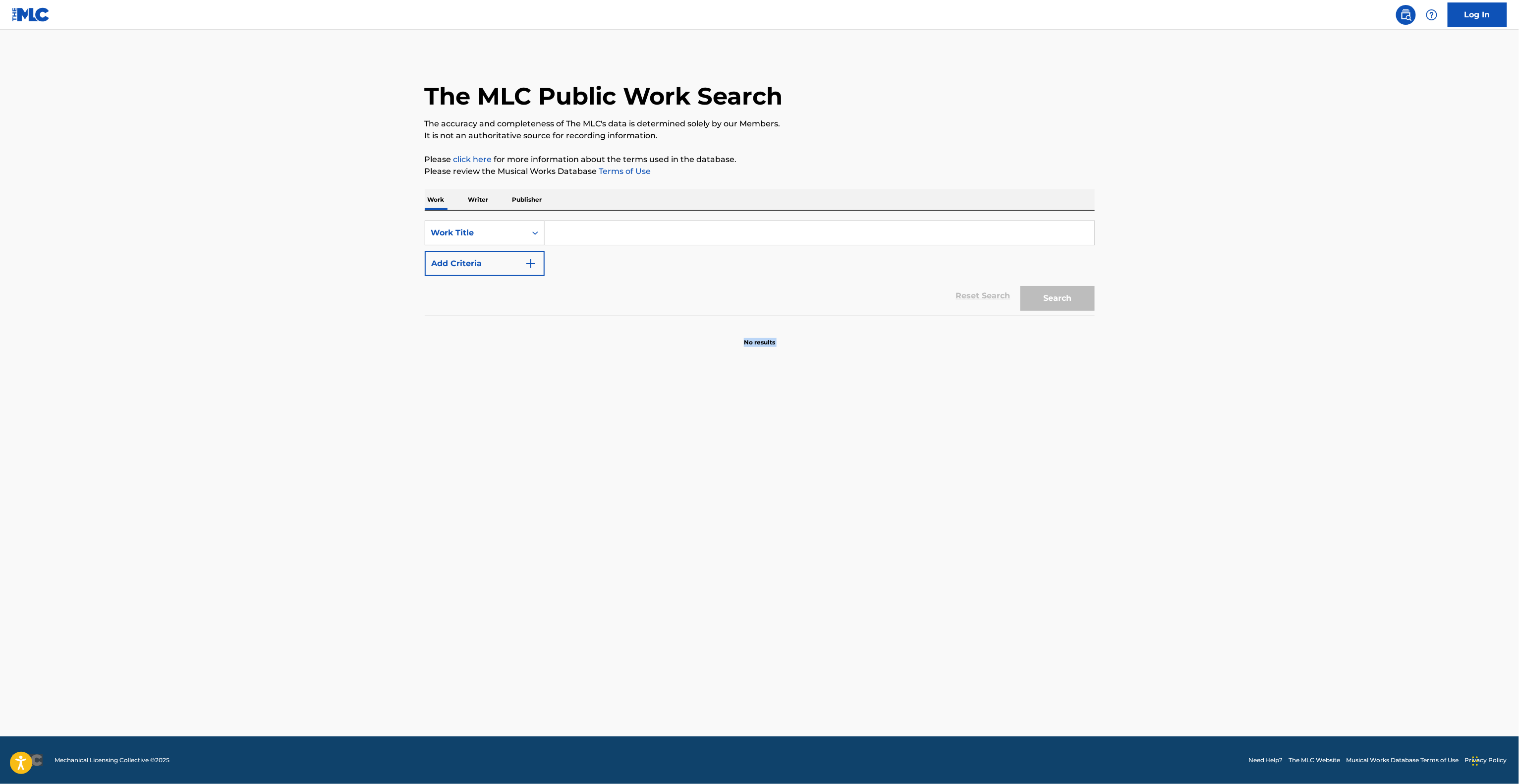
click at [590, 529] on main "The MLC Public Work Search The accuracy and completeness of The MLC's data is d…" at bounding box center [760, 383] width 1519 height 706
click at [590, 528] on main "The MLC Public Work Search The accuracy and completeness of The MLC's data is d…" at bounding box center [760, 383] width 1519 height 706
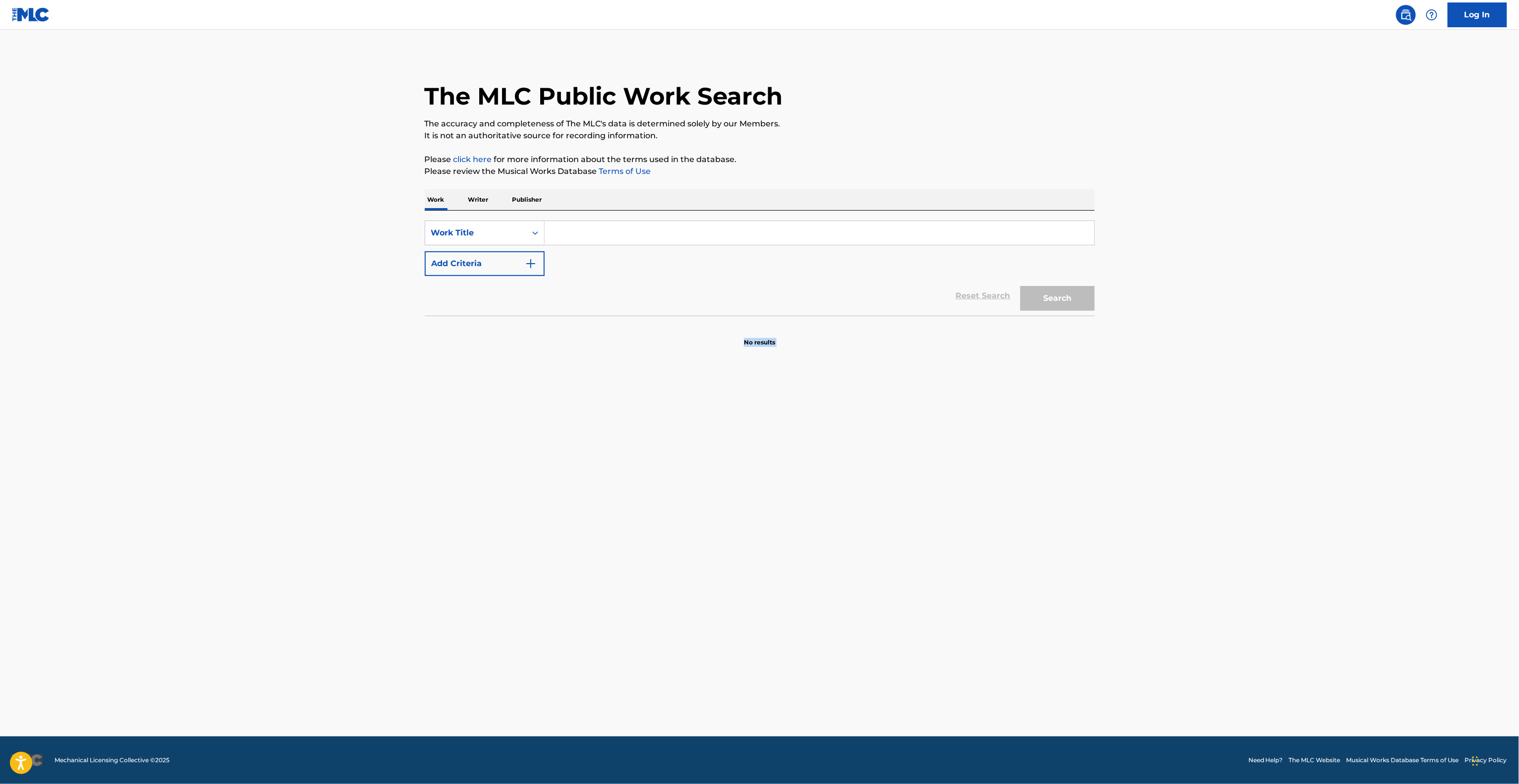
click at [588, 528] on main "The MLC Public Work Search The accuracy and completeness of The MLC's data is d…" at bounding box center [760, 383] width 1519 height 706
click at [591, 526] on main "The MLC Public Work Search The accuracy and completeness of The MLC's data is d…" at bounding box center [760, 383] width 1519 height 706
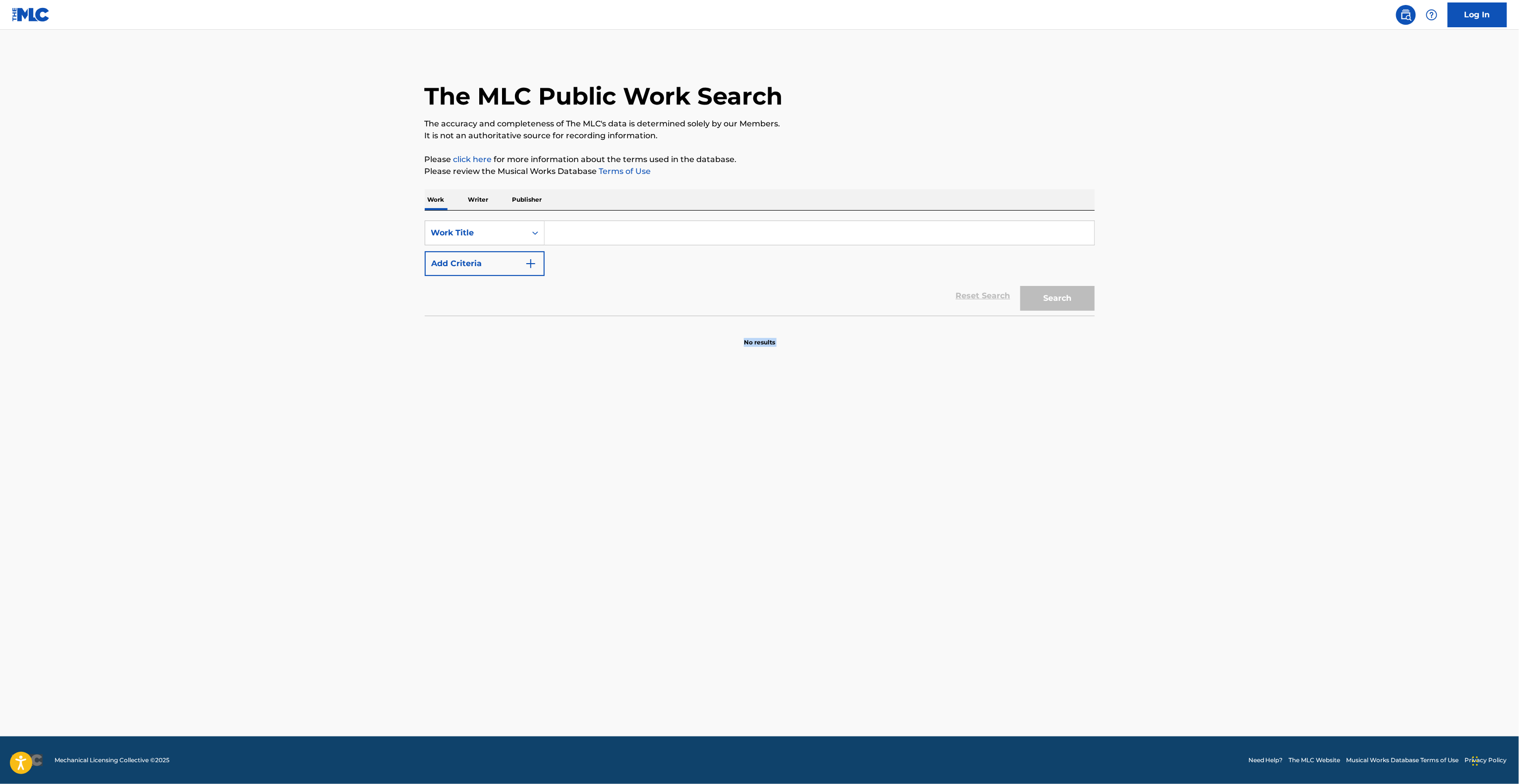
click at [591, 526] on main "The MLC Public Work Search The accuracy and completeness of The MLC's data is d…" at bounding box center [760, 383] width 1519 height 706
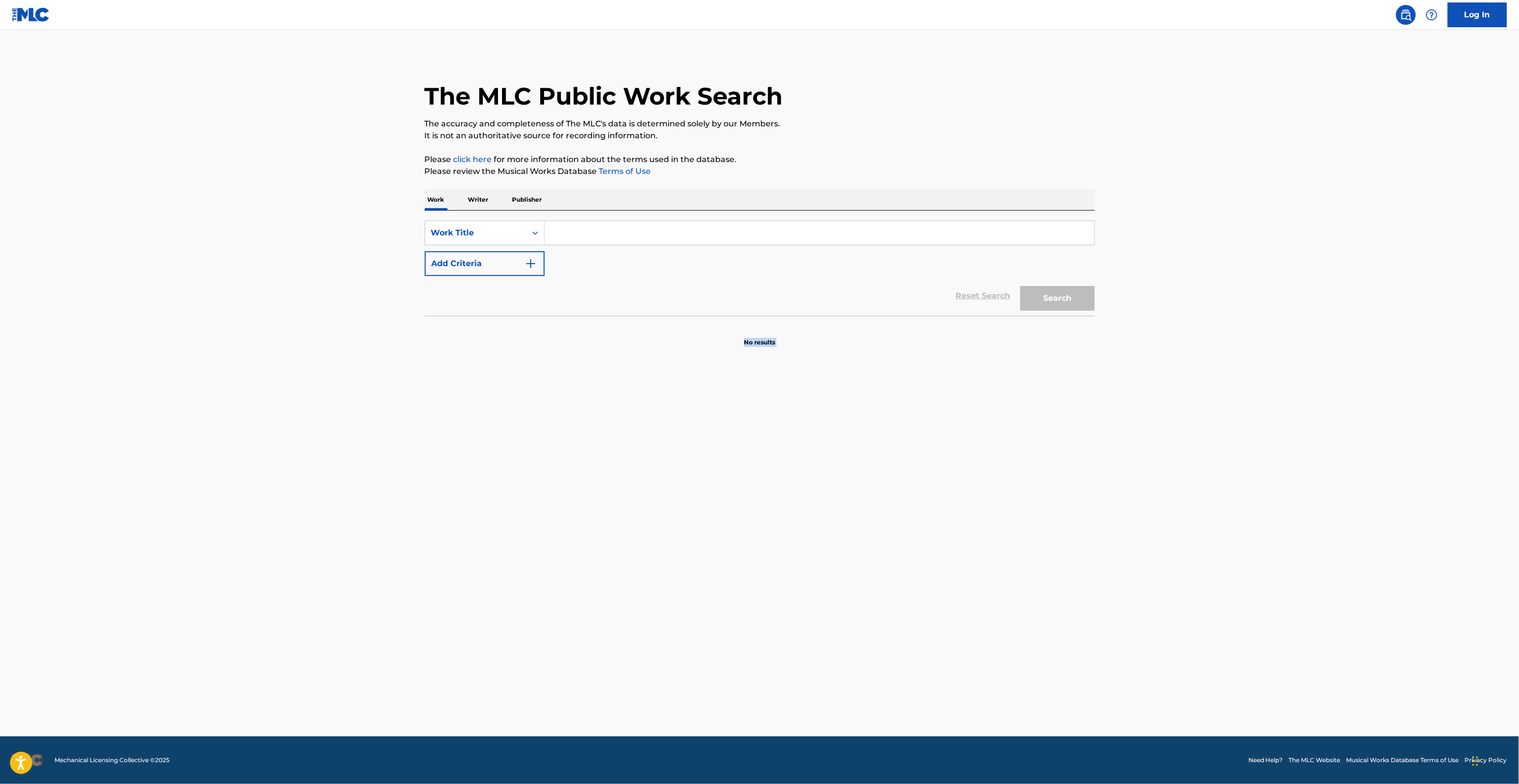
click at [591, 526] on main "The MLC Public Work Search The accuracy and completeness of The MLC's data is d…" at bounding box center [760, 383] width 1519 height 706
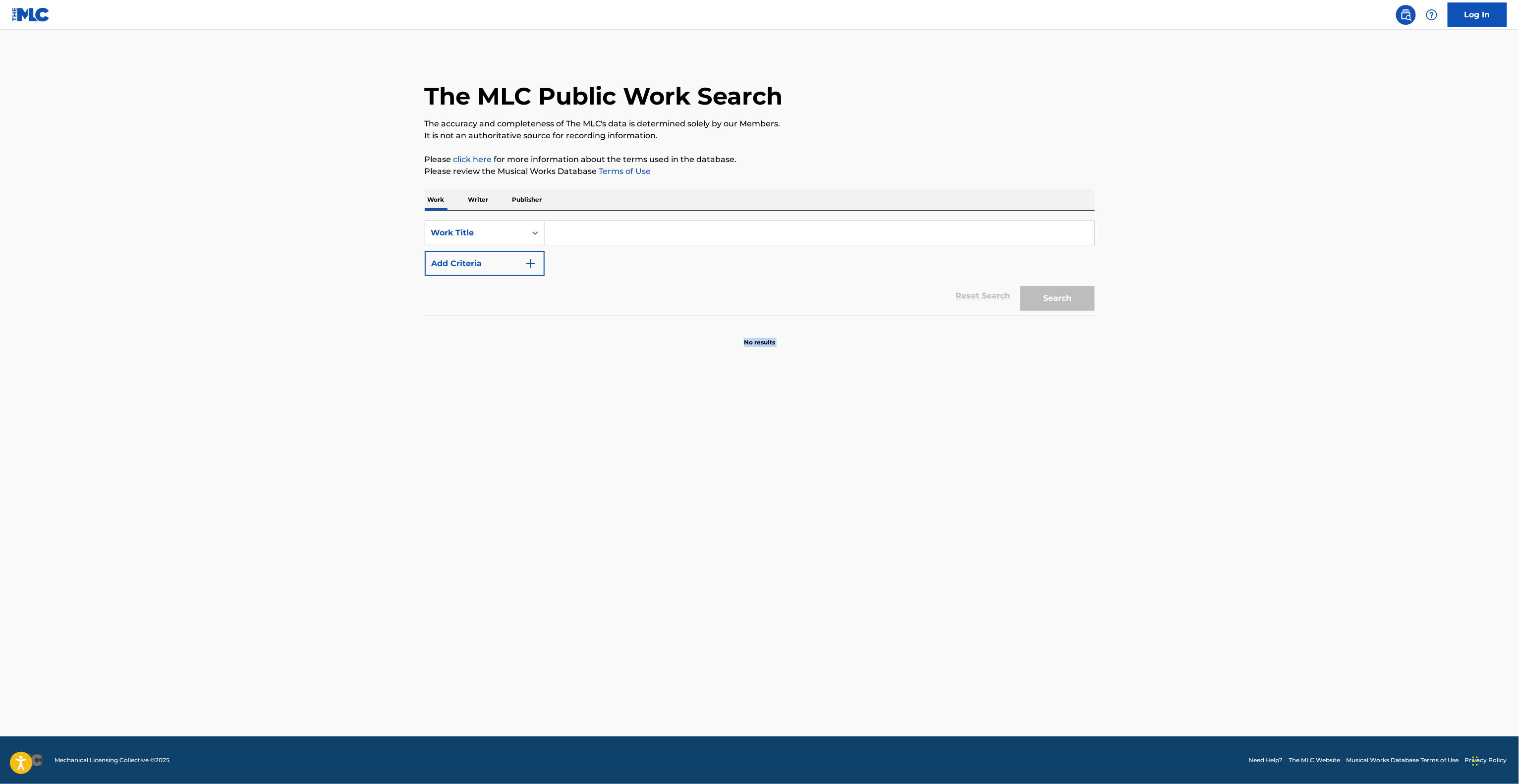
click at [591, 526] on main "The MLC Public Work Search The accuracy and completeness of The MLC's data is d…" at bounding box center [760, 383] width 1519 height 706
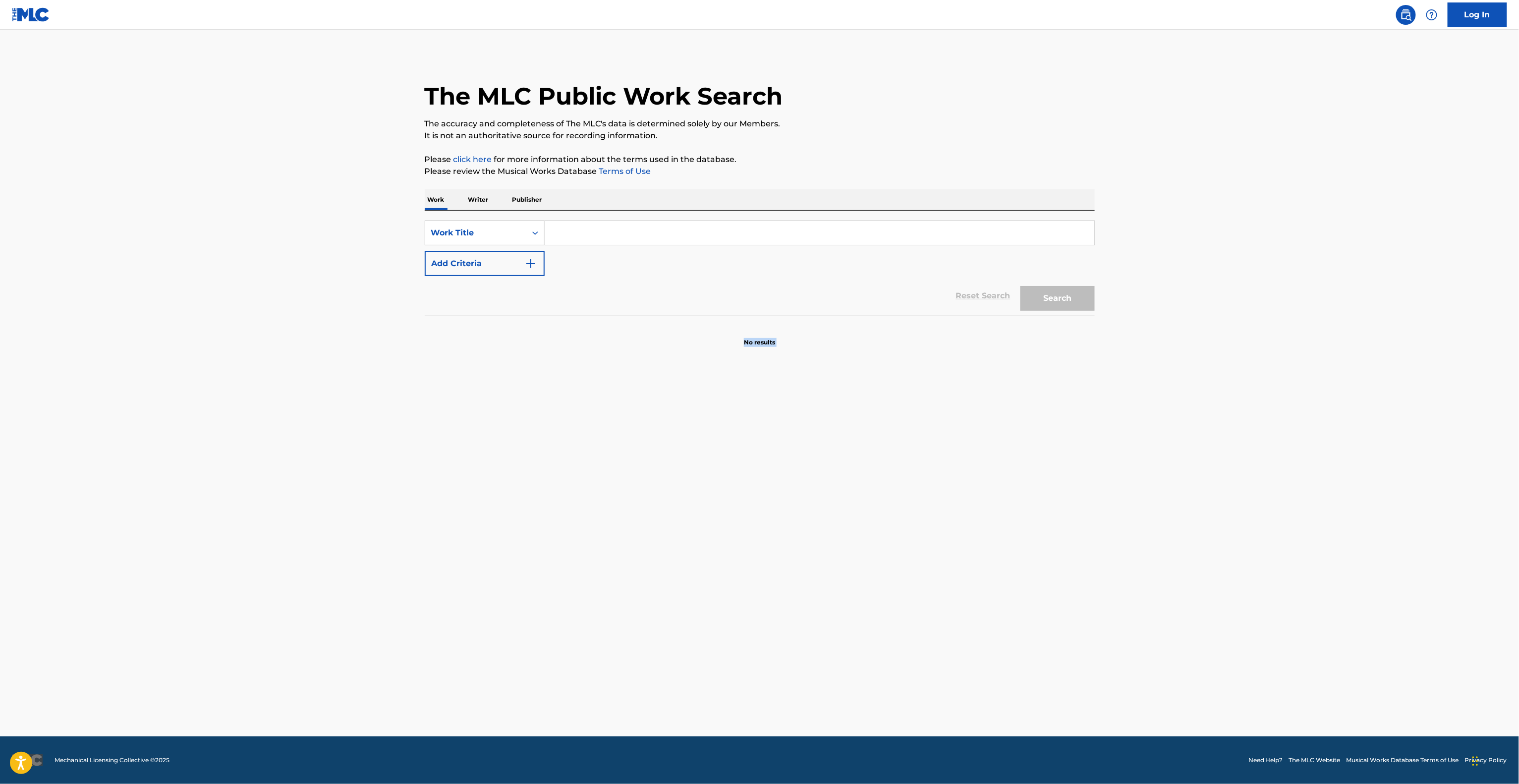
click at [591, 526] on main "The MLC Public Work Search The accuracy and completeness of The MLC's data is d…" at bounding box center [760, 383] width 1519 height 706
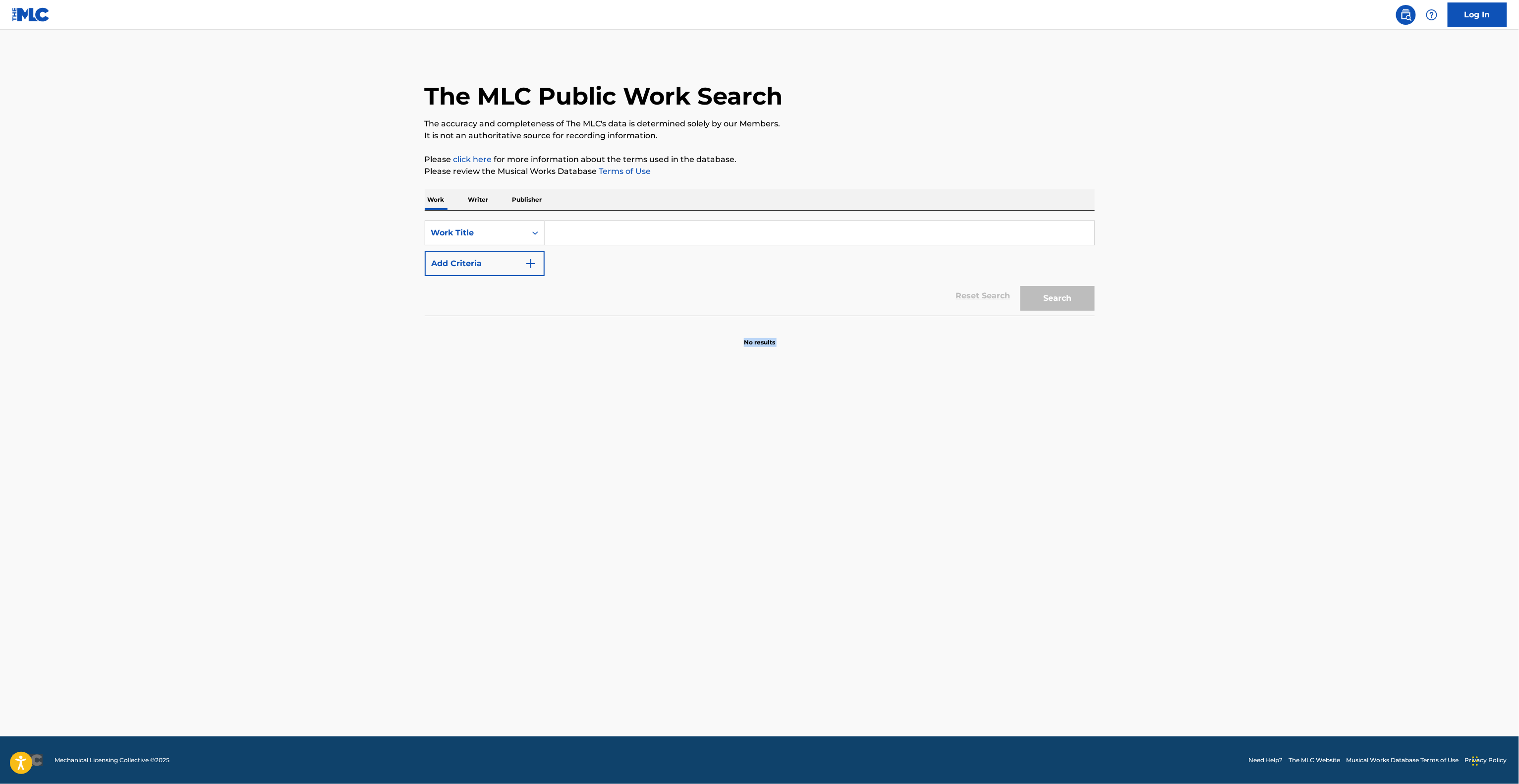
click at [593, 526] on main "The MLC Public Work Search The accuracy and completeness of The MLC's data is d…" at bounding box center [760, 383] width 1519 height 706
drag, startPoint x: 593, startPoint y: 526, endPoint x: 840, endPoint y: 594, distance: 256.2
click at [651, 539] on main "The MLC Public Work Search The accuracy and completeness of The MLC's data is d…" at bounding box center [760, 383] width 1519 height 706
click at [944, 678] on main "The MLC Public Work Search The accuracy and completeness of The MLC's data is d…" at bounding box center [760, 383] width 1519 height 706
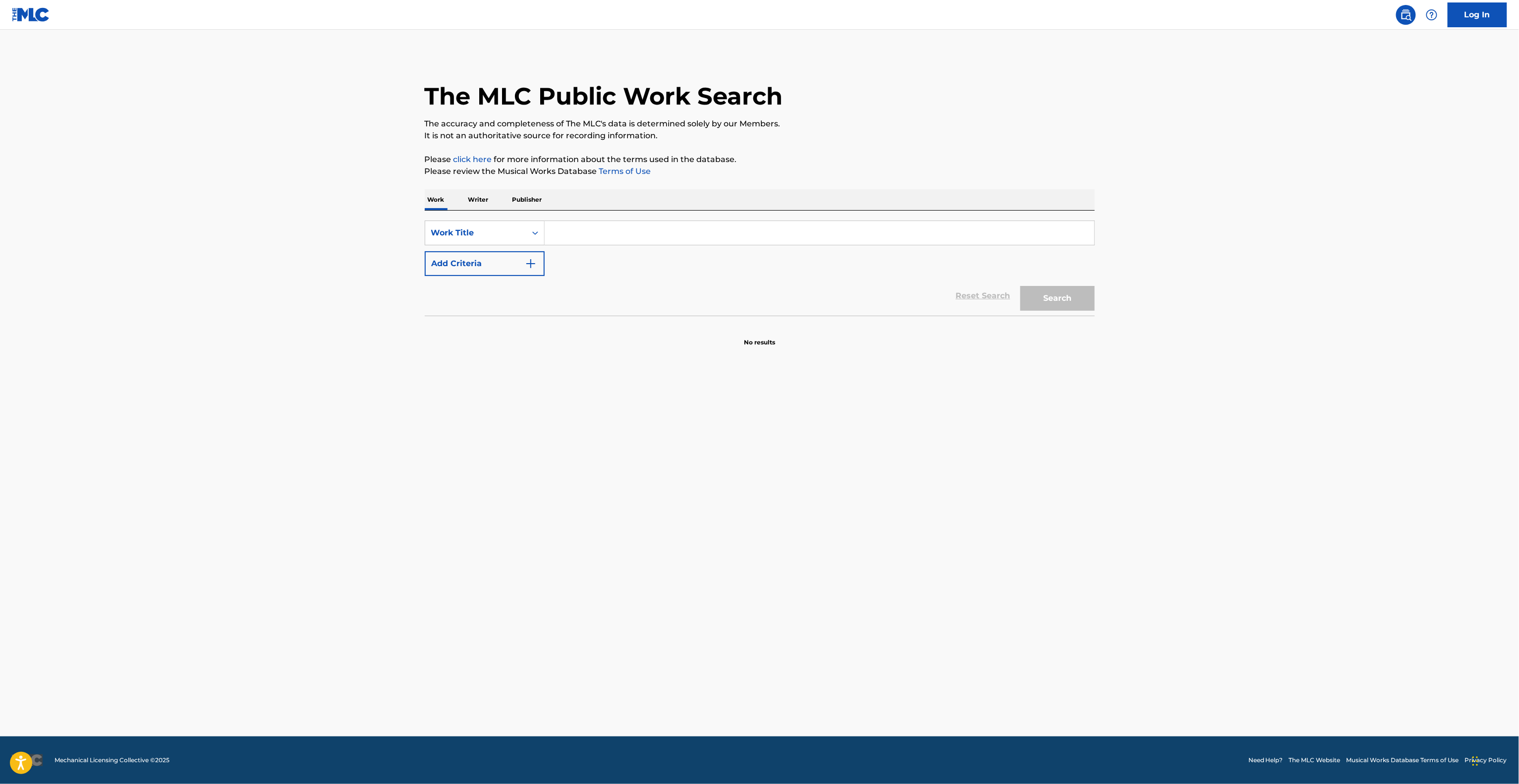
drag, startPoint x: 944, startPoint y: 677, endPoint x: 944, endPoint y: 670, distance: 7.0
click at [944, 673] on main "The MLC Public Work Search The accuracy and completeness of The MLC's data is d…" at bounding box center [760, 383] width 1519 height 706
click at [943, 637] on main "The MLC Public Work Search The accuracy and completeness of The MLC's data is d…" at bounding box center [760, 383] width 1519 height 706
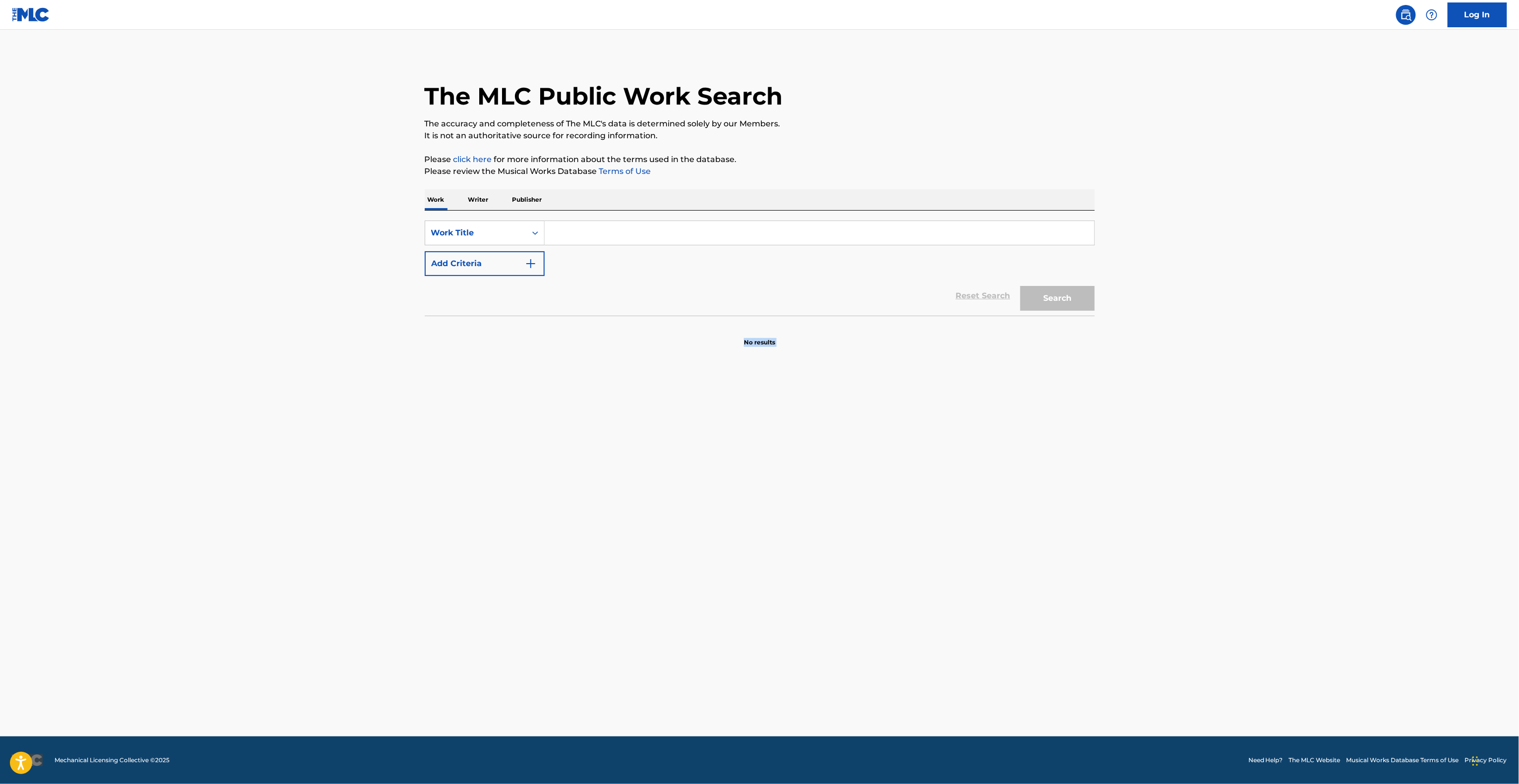
click at [943, 637] on main "The MLC Public Work Search The accuracy and completeness of The MLC's data is d…" at bounding box center [760, 383] width 1519 height 706
click at [943, 637] on main "The MLC Public Work Search The accuracy and completeness of The MLC's data is d…" at bounding box center [760, 383] width 1519 height 706
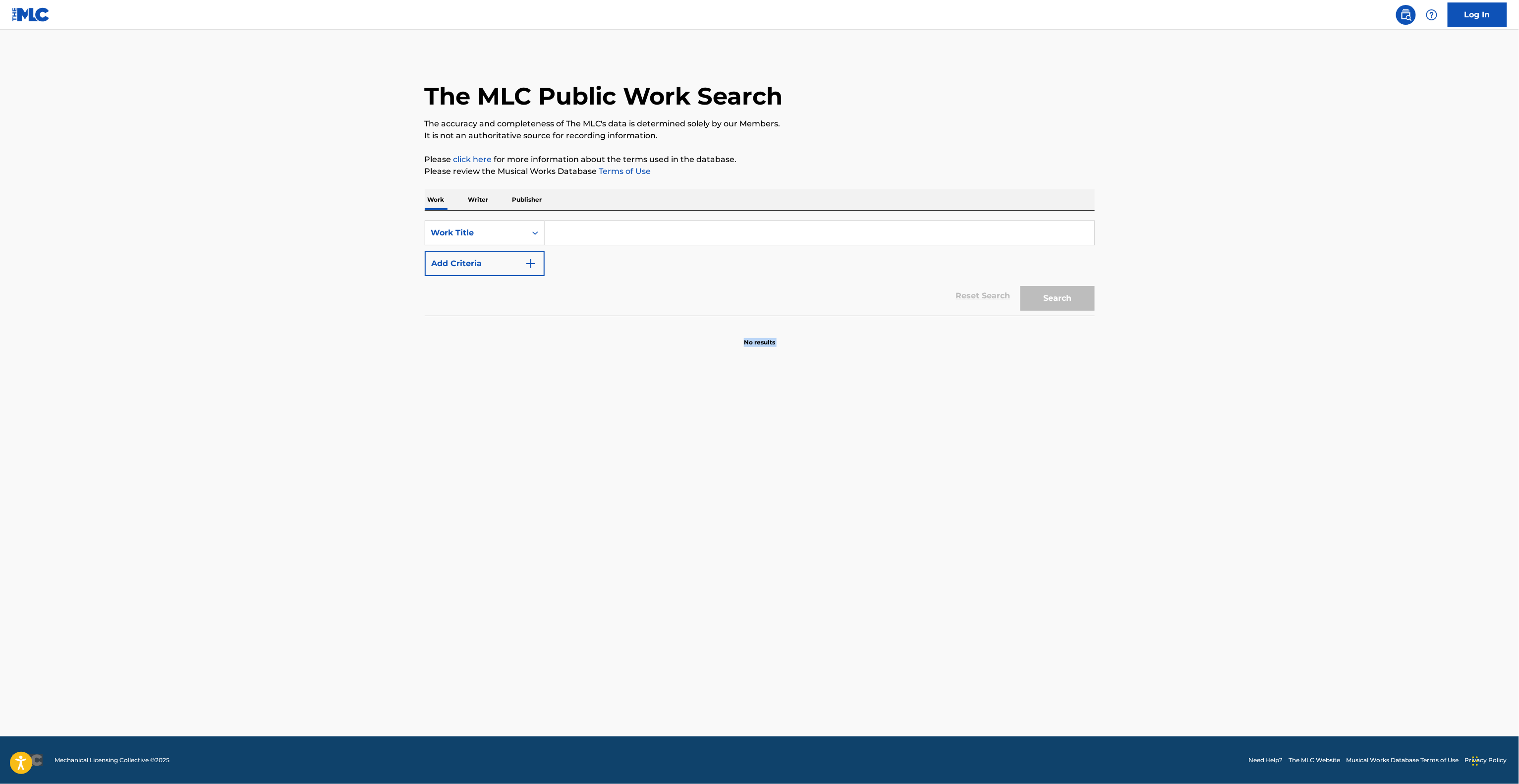
click at [943, 637] on main "The MLC Public Work Search The accuracy and completeness of The MLC's data is d…" at bounding box center [760, 383] width 1519 height 706
click at [942, 637] on main "The MLC Public Work Search The accuracy and completeness of The MLC's data is d…" at bounding box center [760, 383] width 1519 height 706
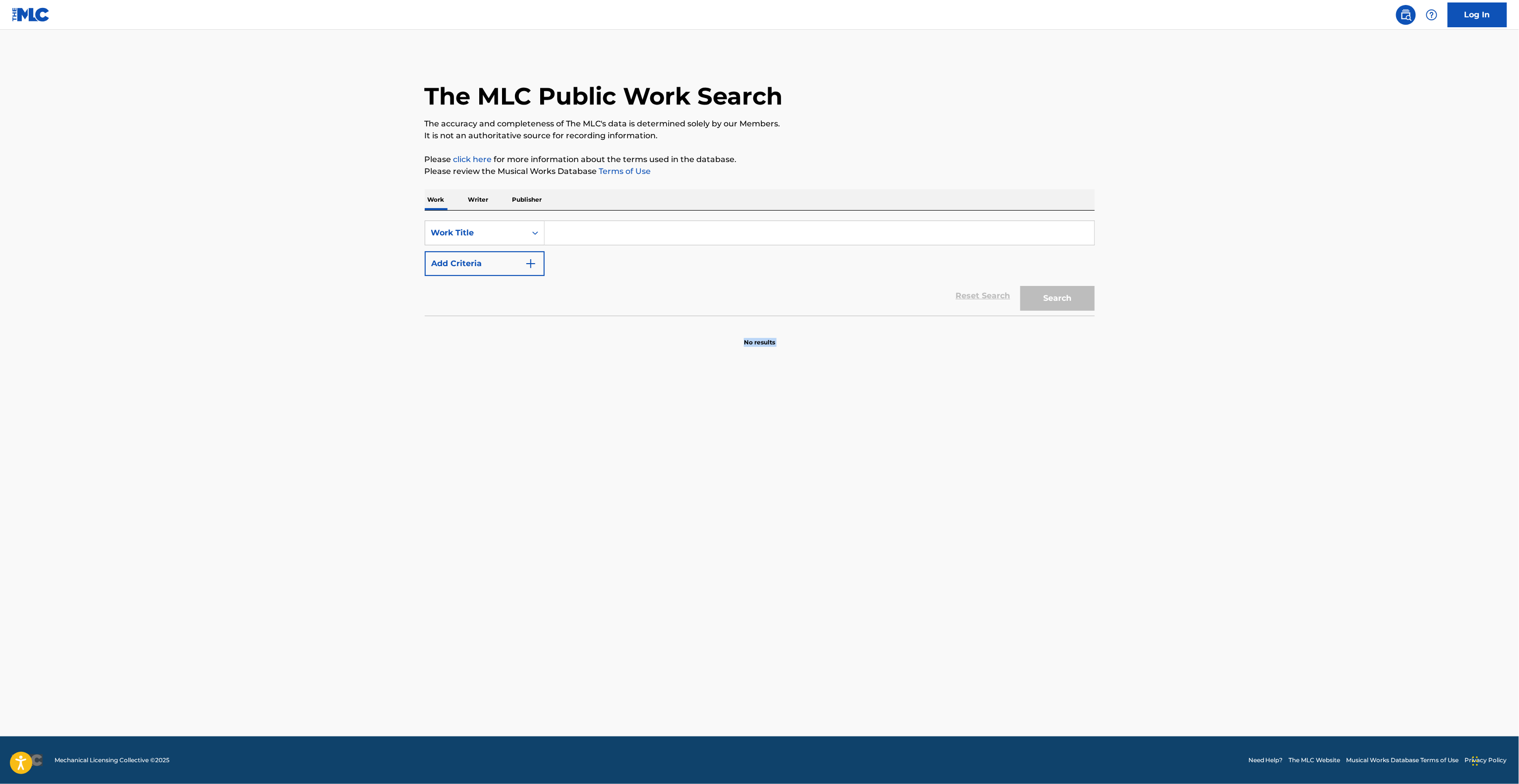
click at [942, 637] on main "The MLC Public Work Search The accuracy and completeness of The MLC's data is d…" at bounding box center [760, 383] width 1519 height 706
click at [940, 638] on main "The MLC Public Work Search The accuracy and completeness of The MLC's data is d…" at bounding box center [760, 383] width 1519 height 706
